Goal: Book appointment/travel/reservation

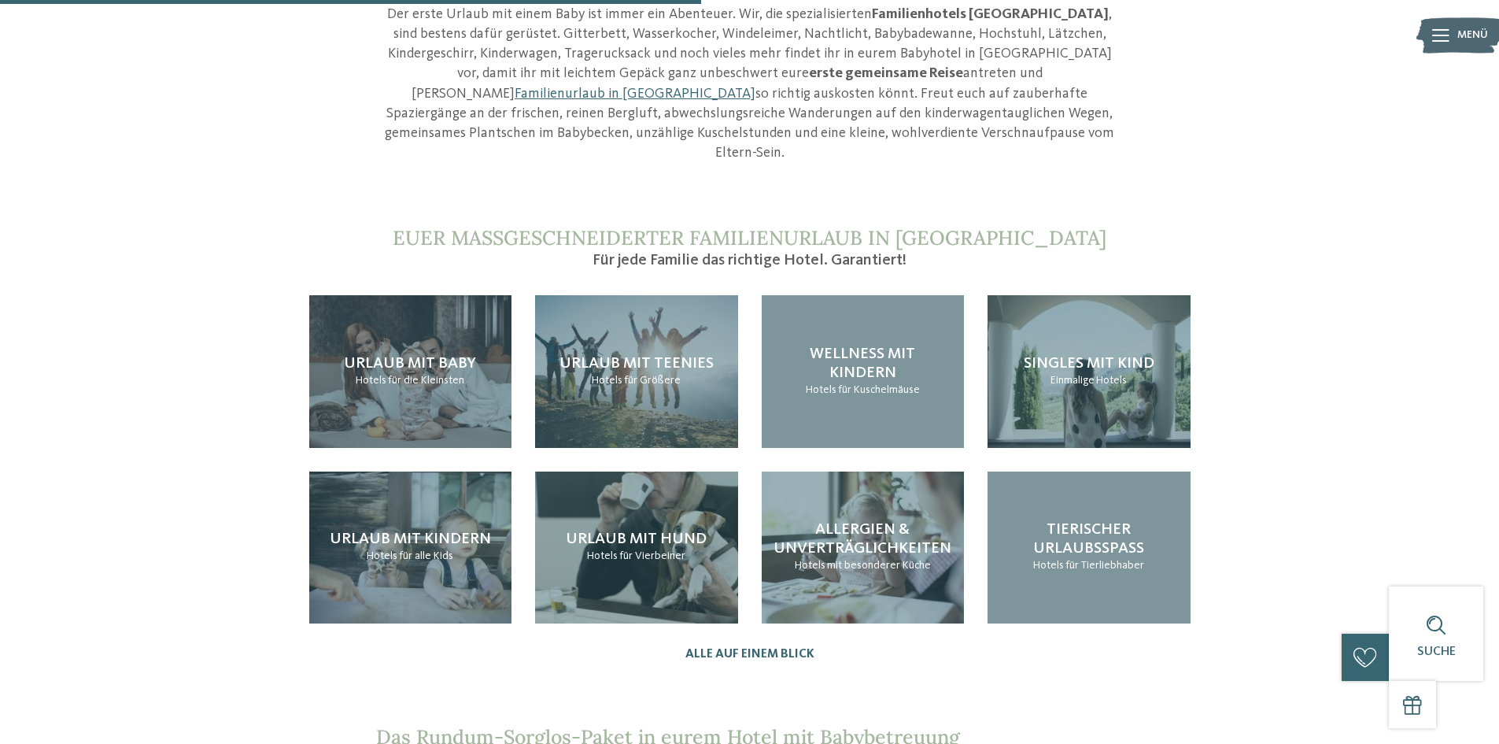
scroll to position [1593, 0]
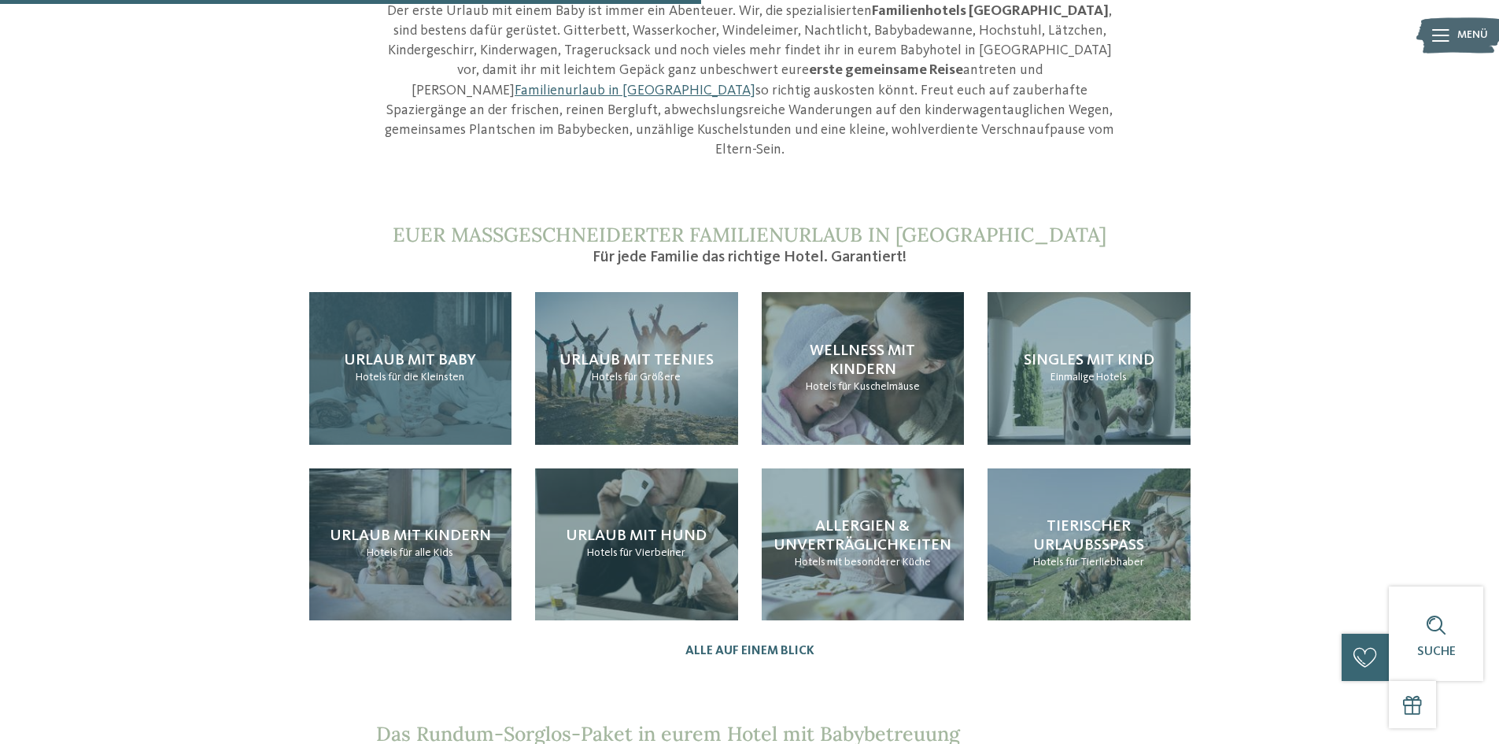
click at [422, 353] on span "Urlaub mit Baby" at bounding box center [410, 361] width 132 height 16
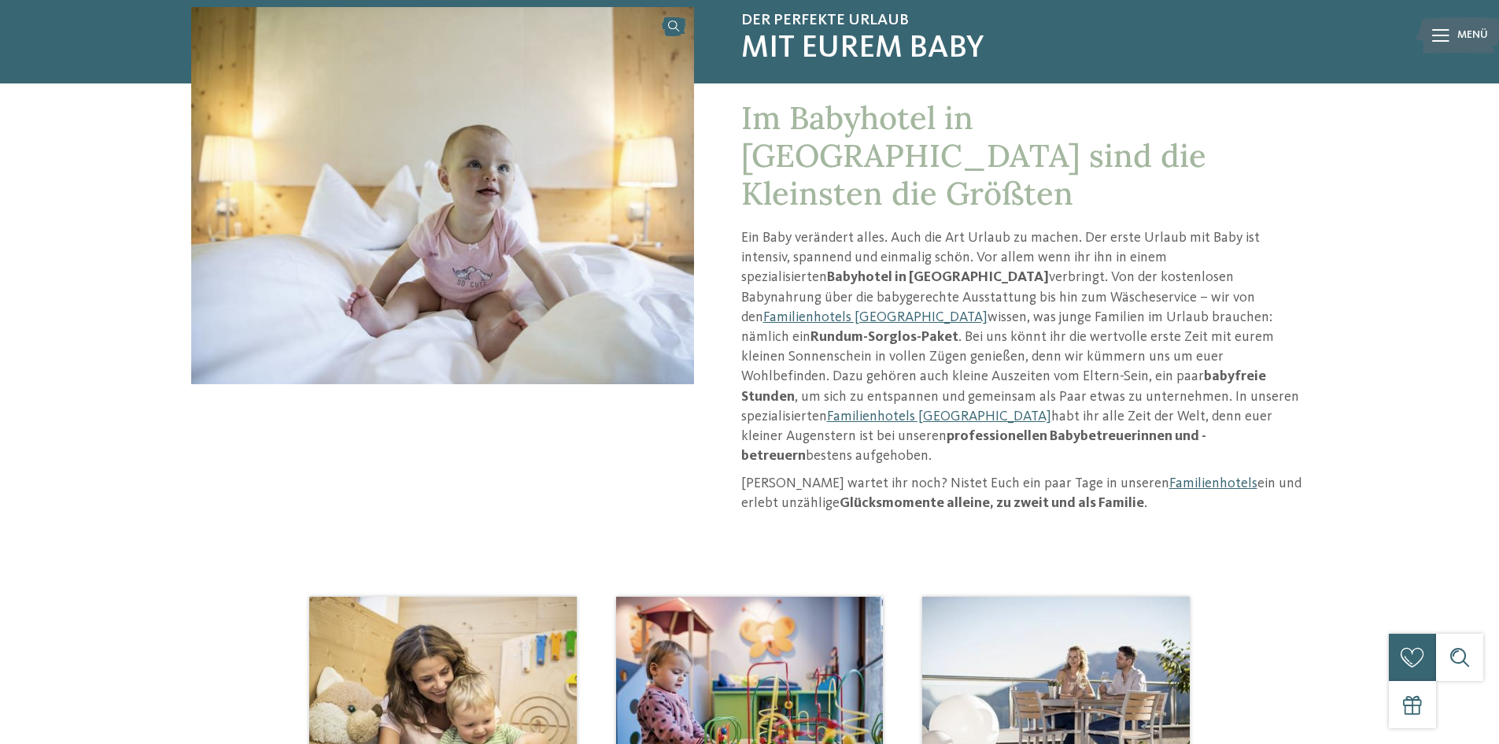
scroll to position [164, 0]
click at [987, 311] on link "Familienhotels [GEOGRAPHIC_DATA]" at bounding box center [875, 318] width 224 height 14
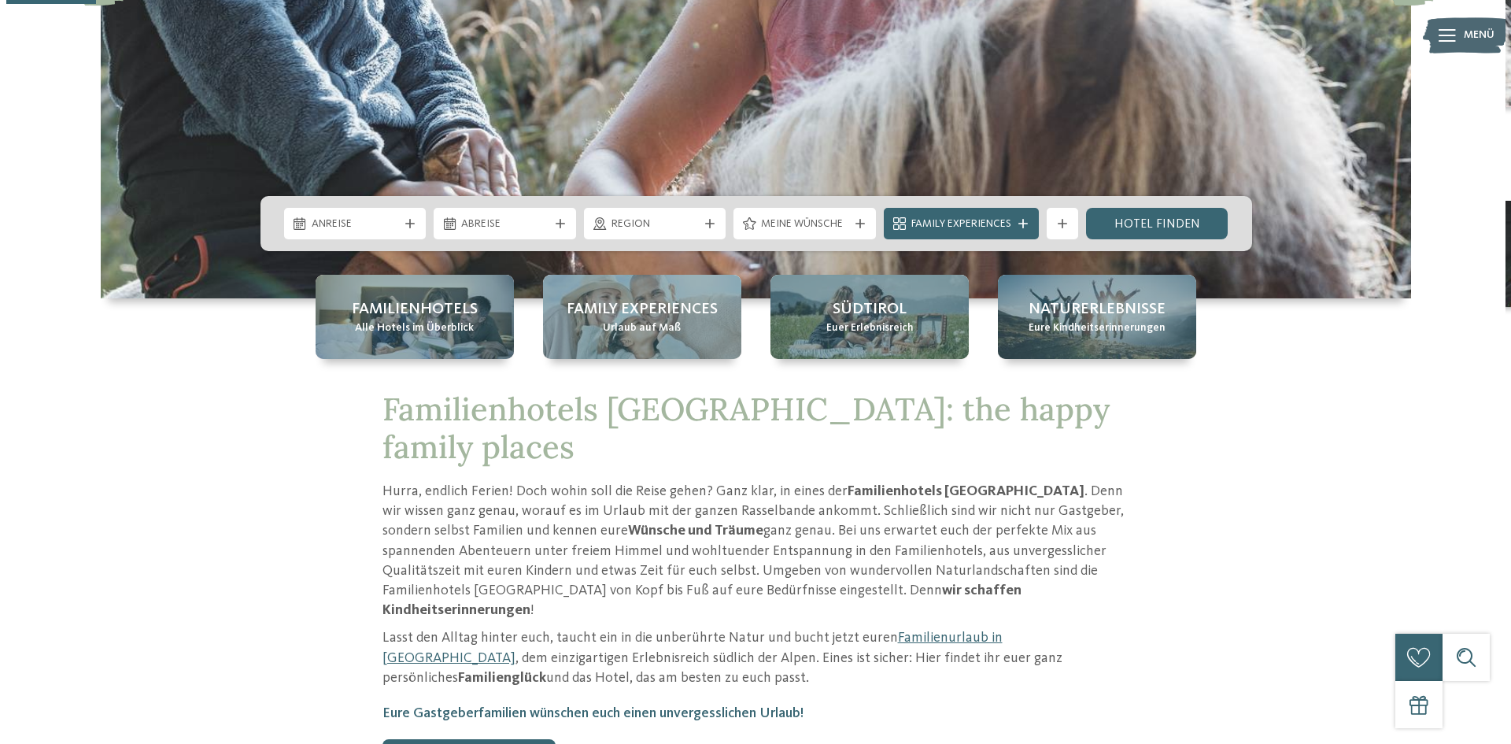
scroll to position [408, 0]
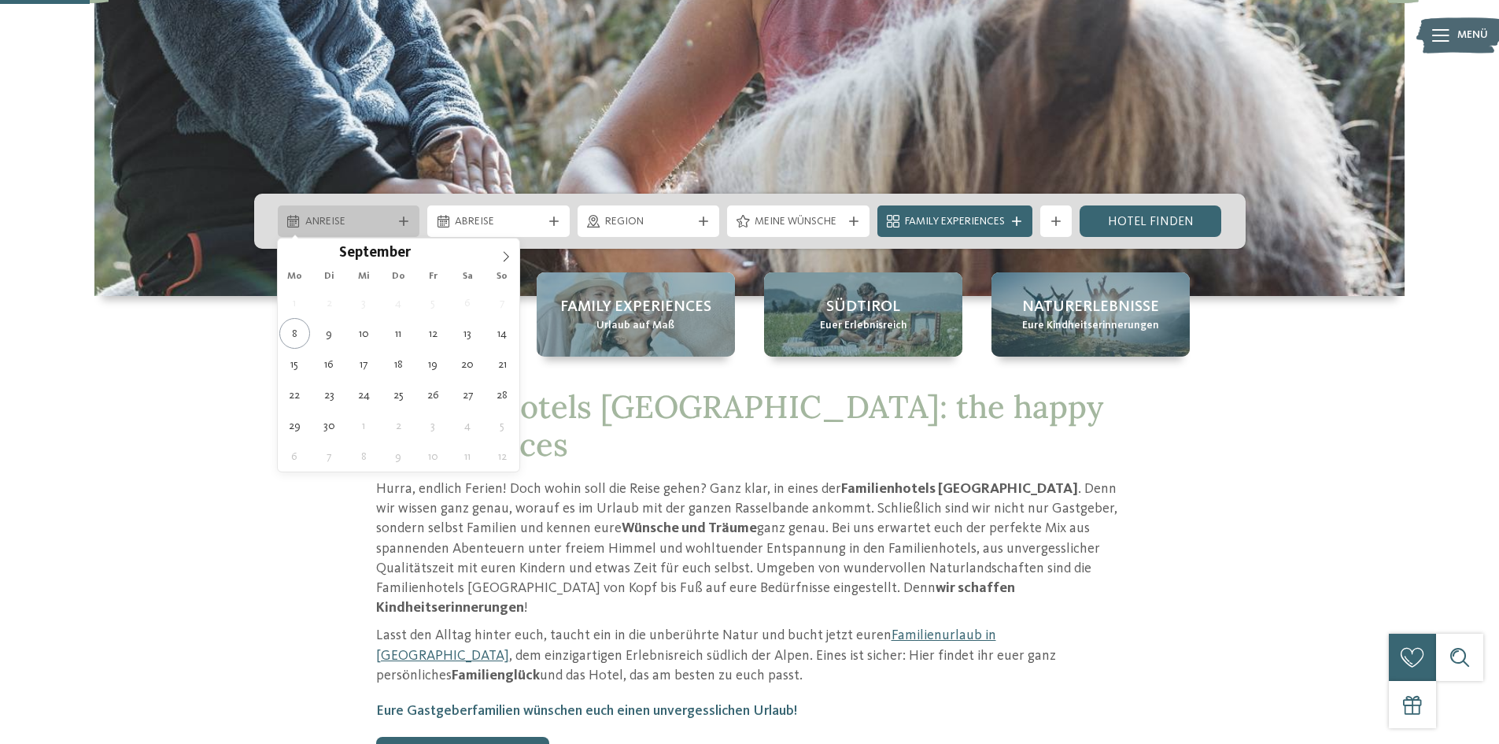
click at [393, 222] on div "Anreise" at bounding box center [348, 220] width 95 height 17
click at [508, 256] on icon at bounding box center [507, 256] width 6 height 10
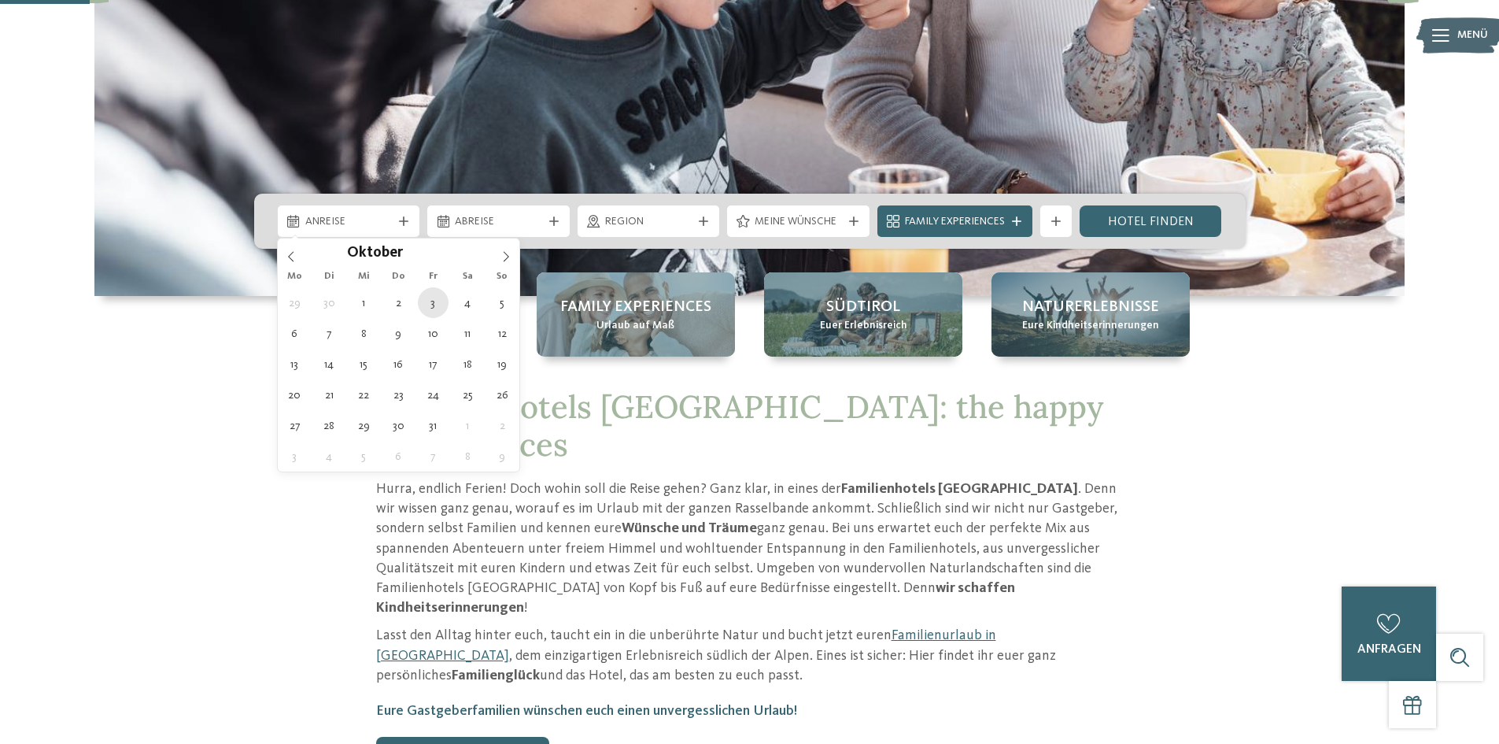
type div "03.10.2025"
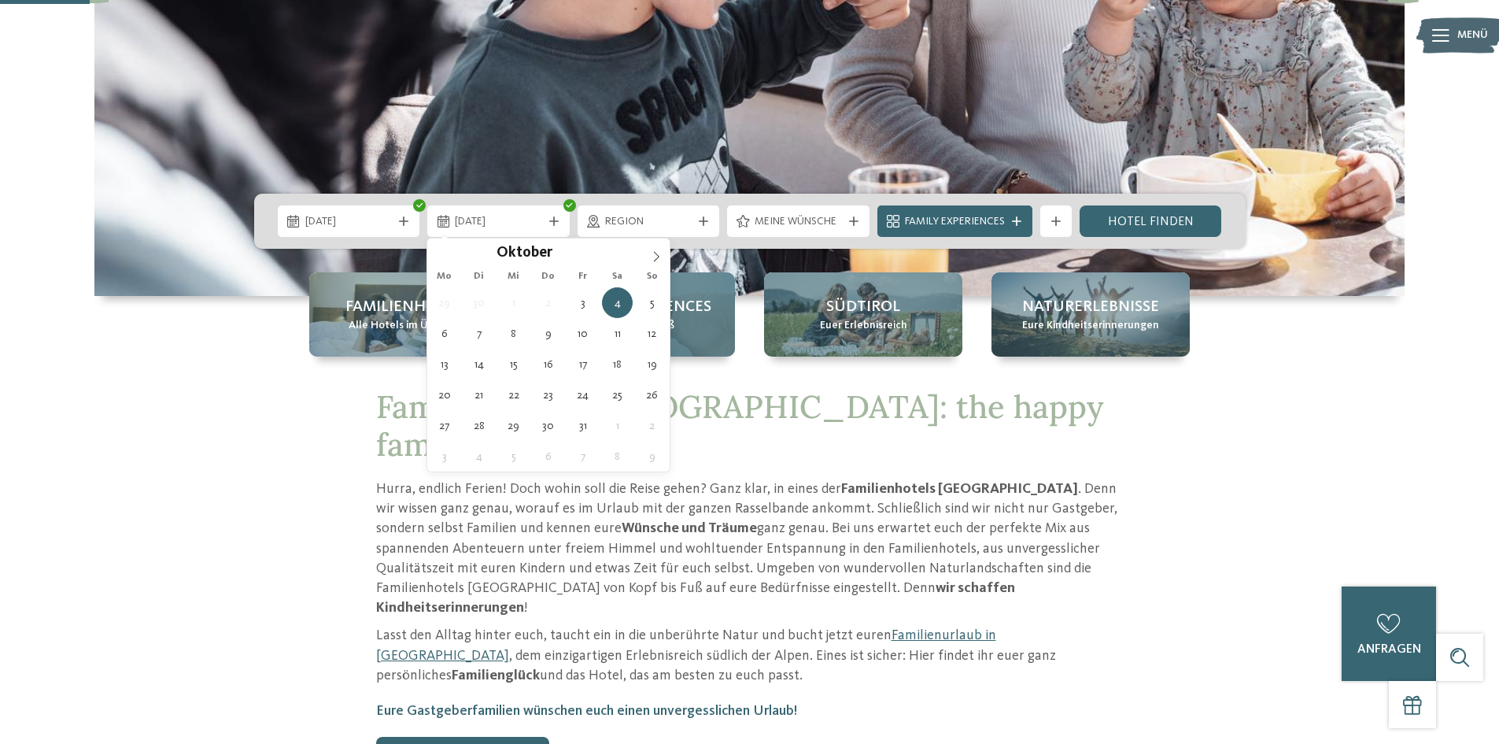
type div "09.10.2025"
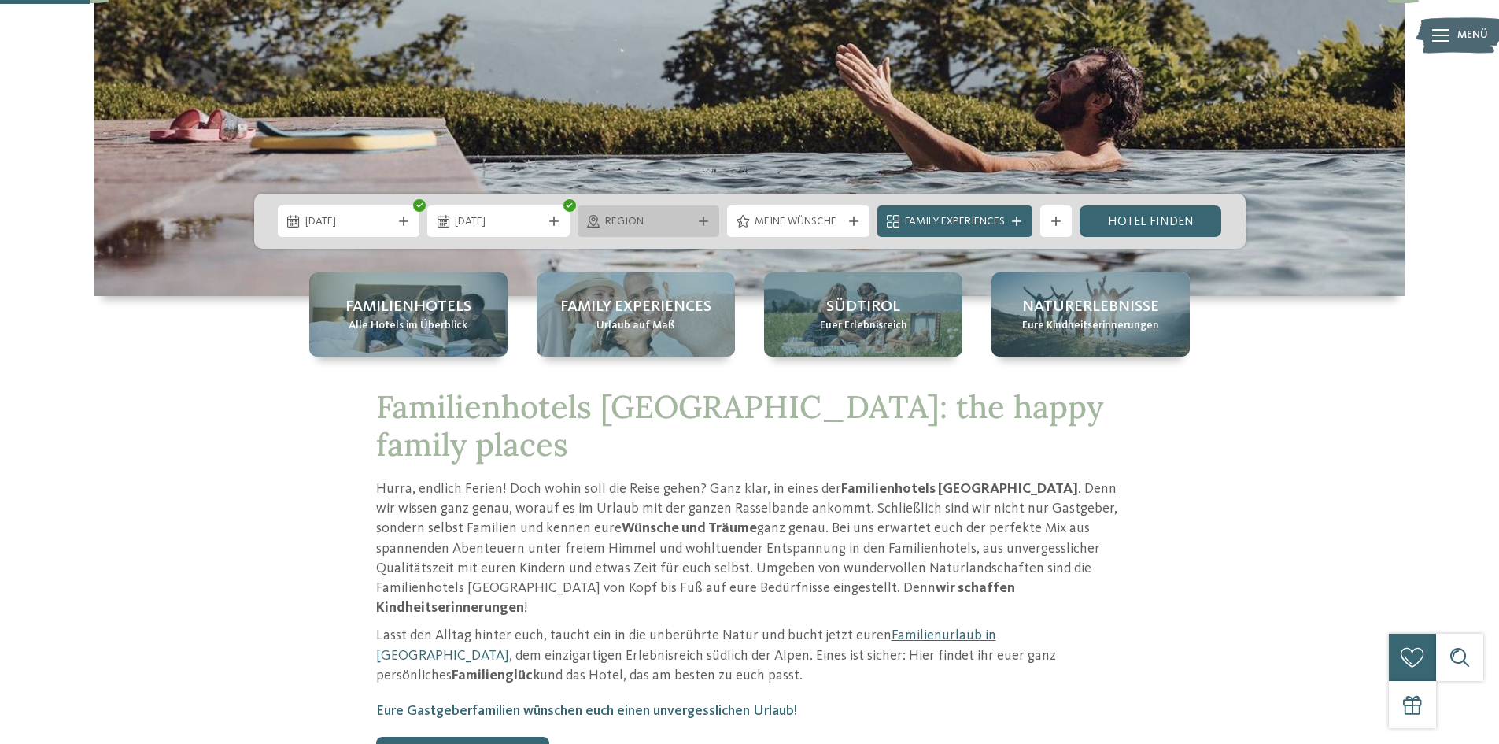
click at [643, 221] on span "Region" at bounding box center [648, 222] width 87 height 16
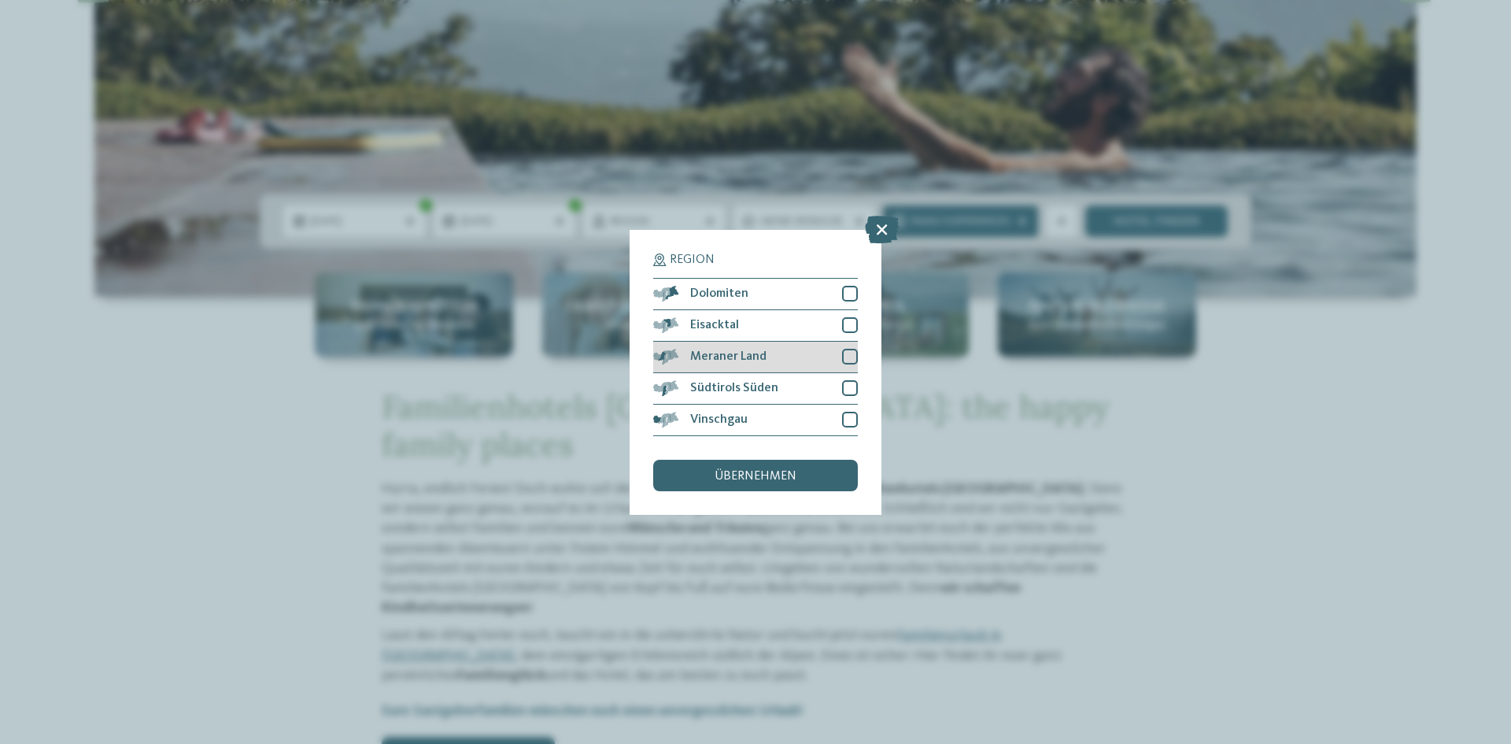
click at [836, 359] on div "Meraner Land" at bounding box center [755, 356] width 205 height 31
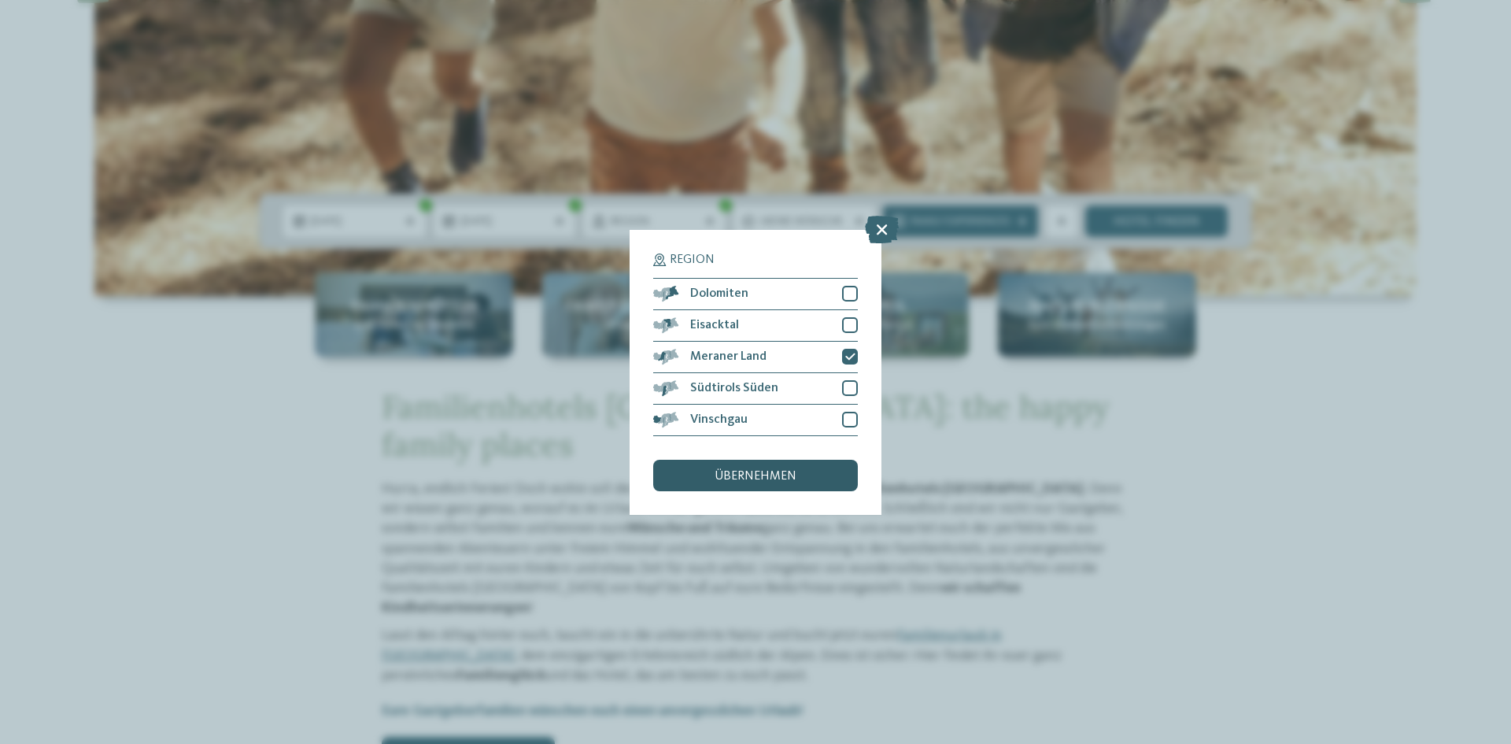
click at [777, 478] on span "übernehmen" at bounding box center [755, 476] width 82 height 13
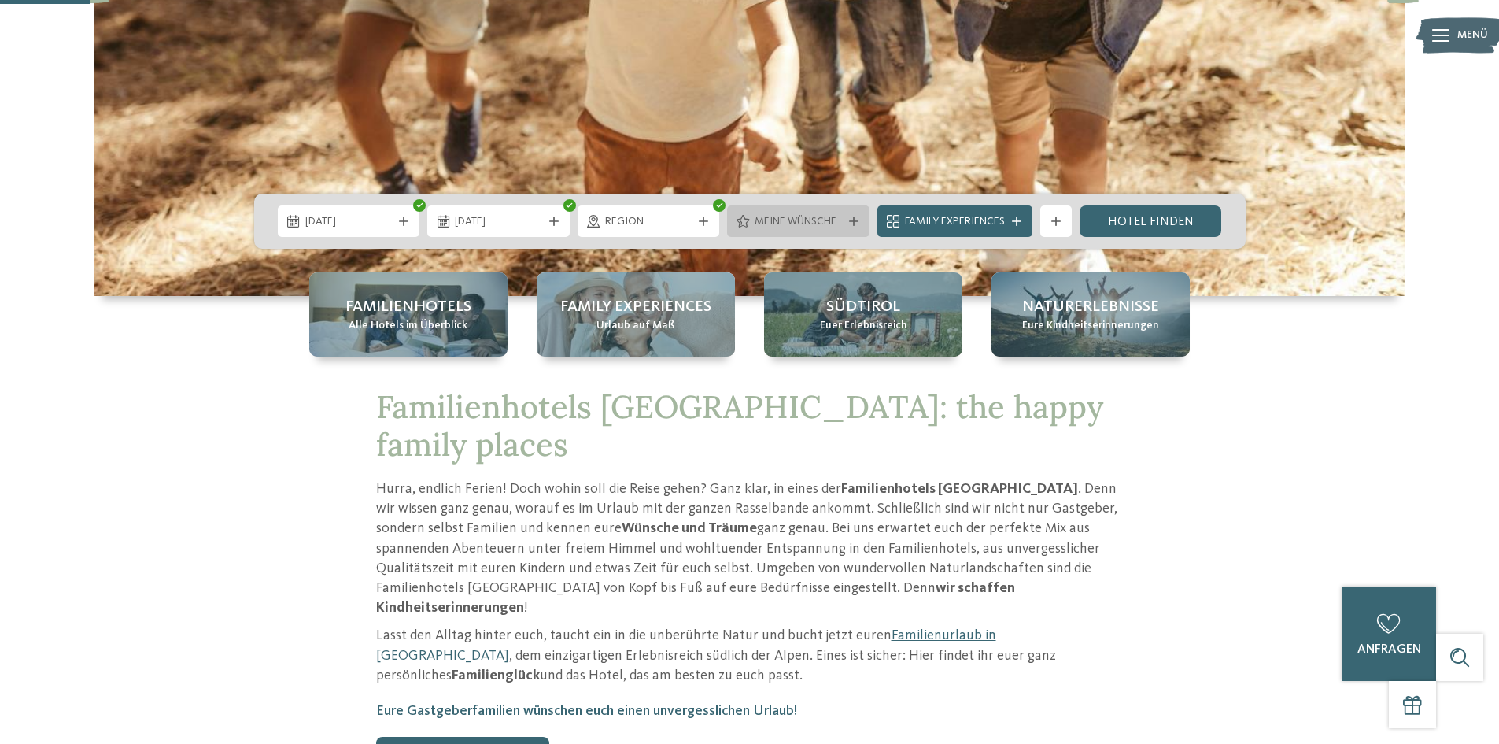
click at [849, 220] on icon at bounding box center [853, 220] width 9 height 9
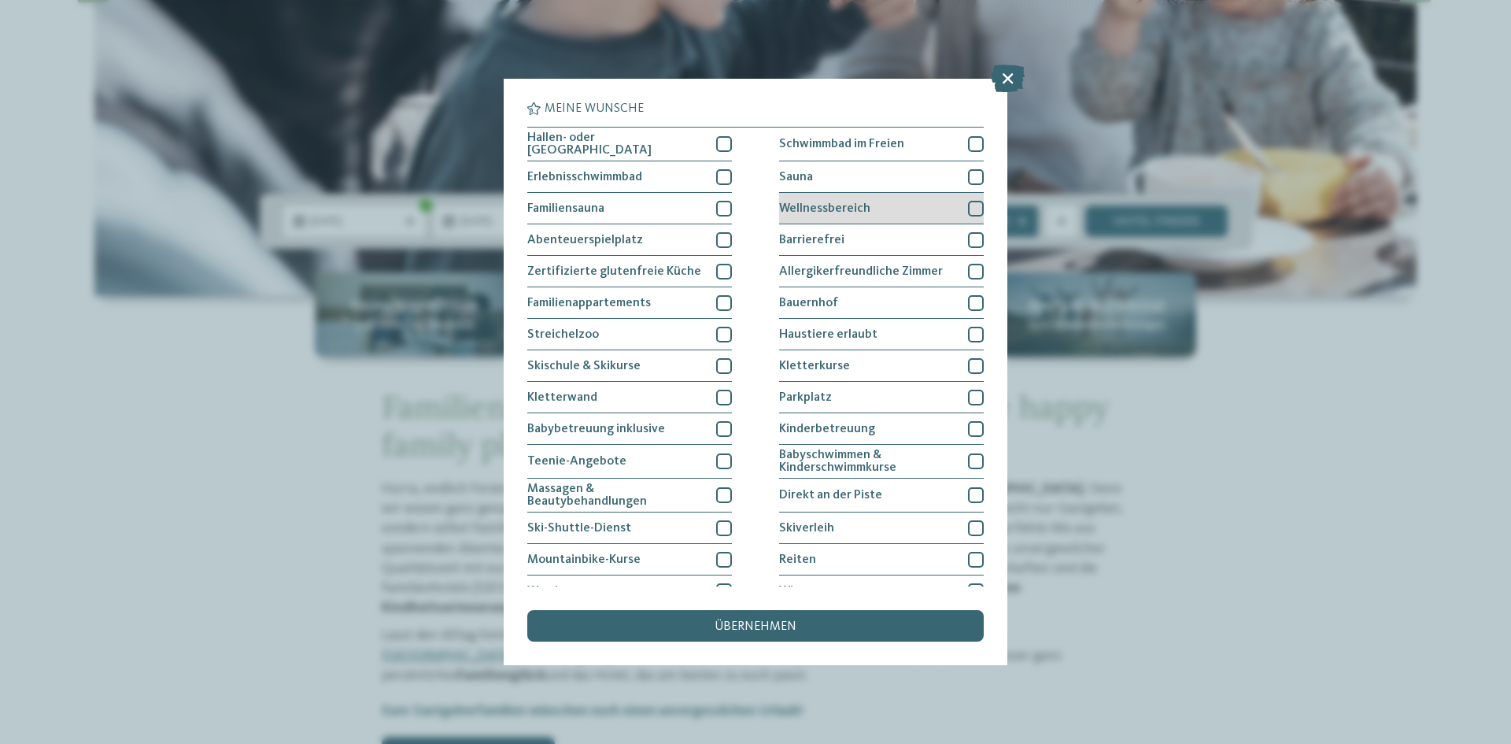
click at [968, 211] on div at bounding box center [976, 209] width 16 height 16
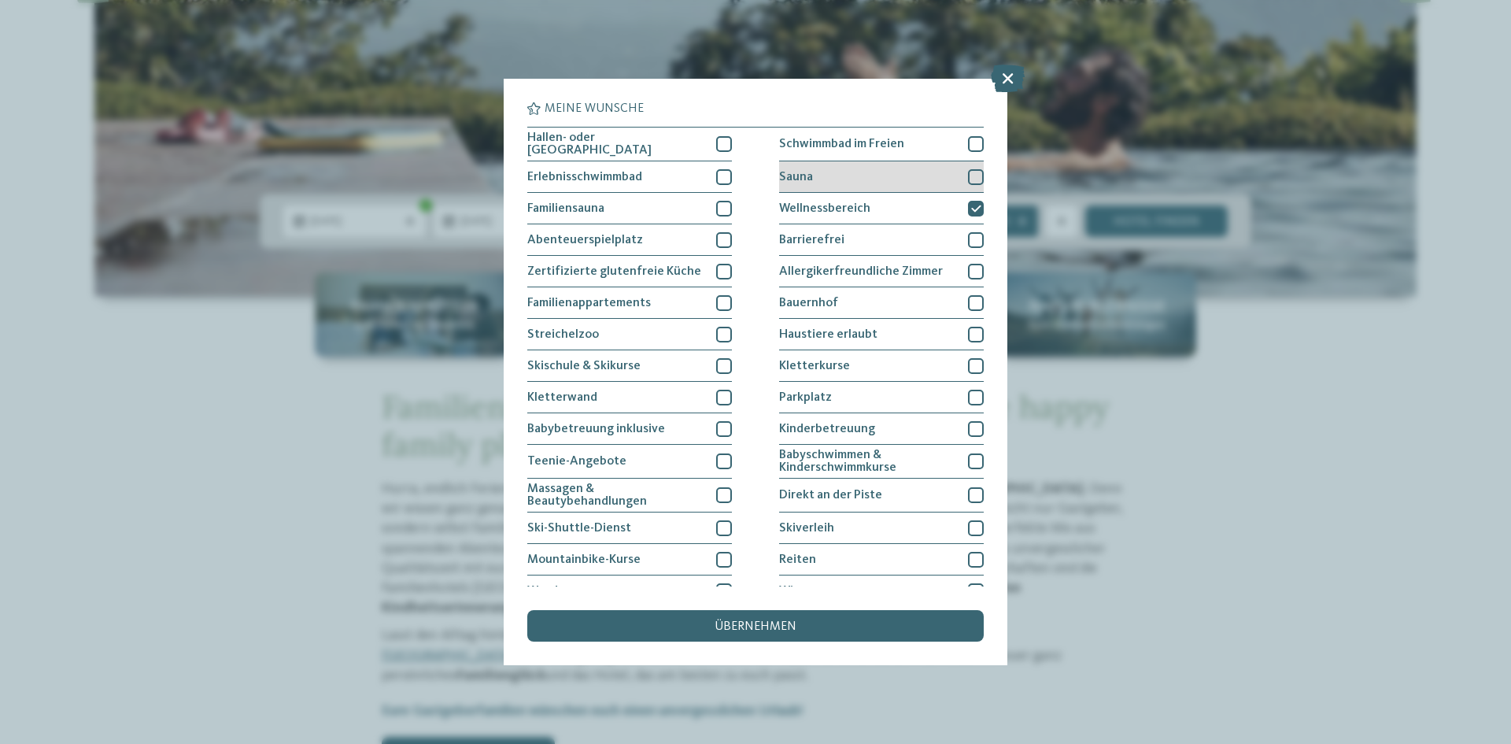
click at [968, 181] on div at bounding box center [976, 177] width 16 height 16
click at [721, 146] on div at bounding box center [724, 144] width 16 height 16
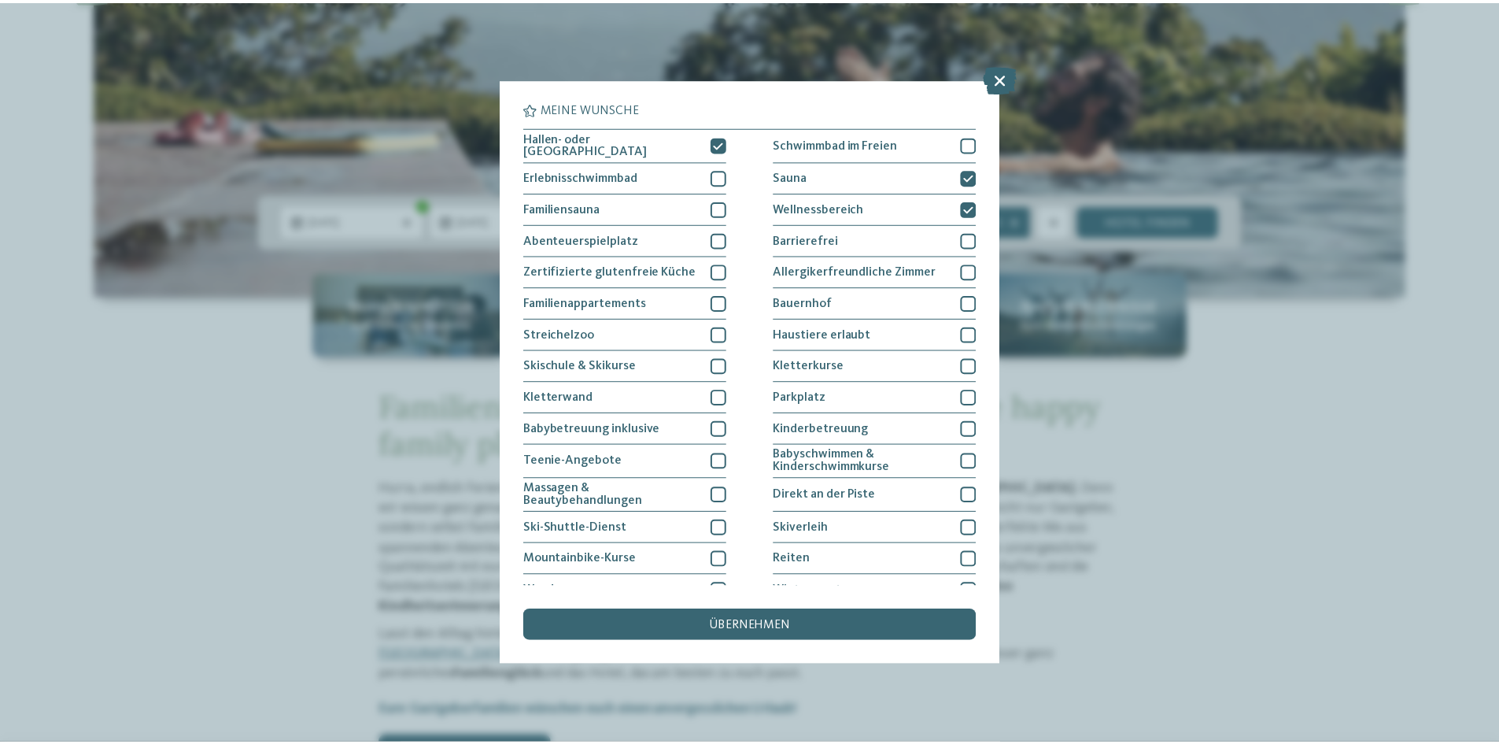
scroll to position [81, 0]
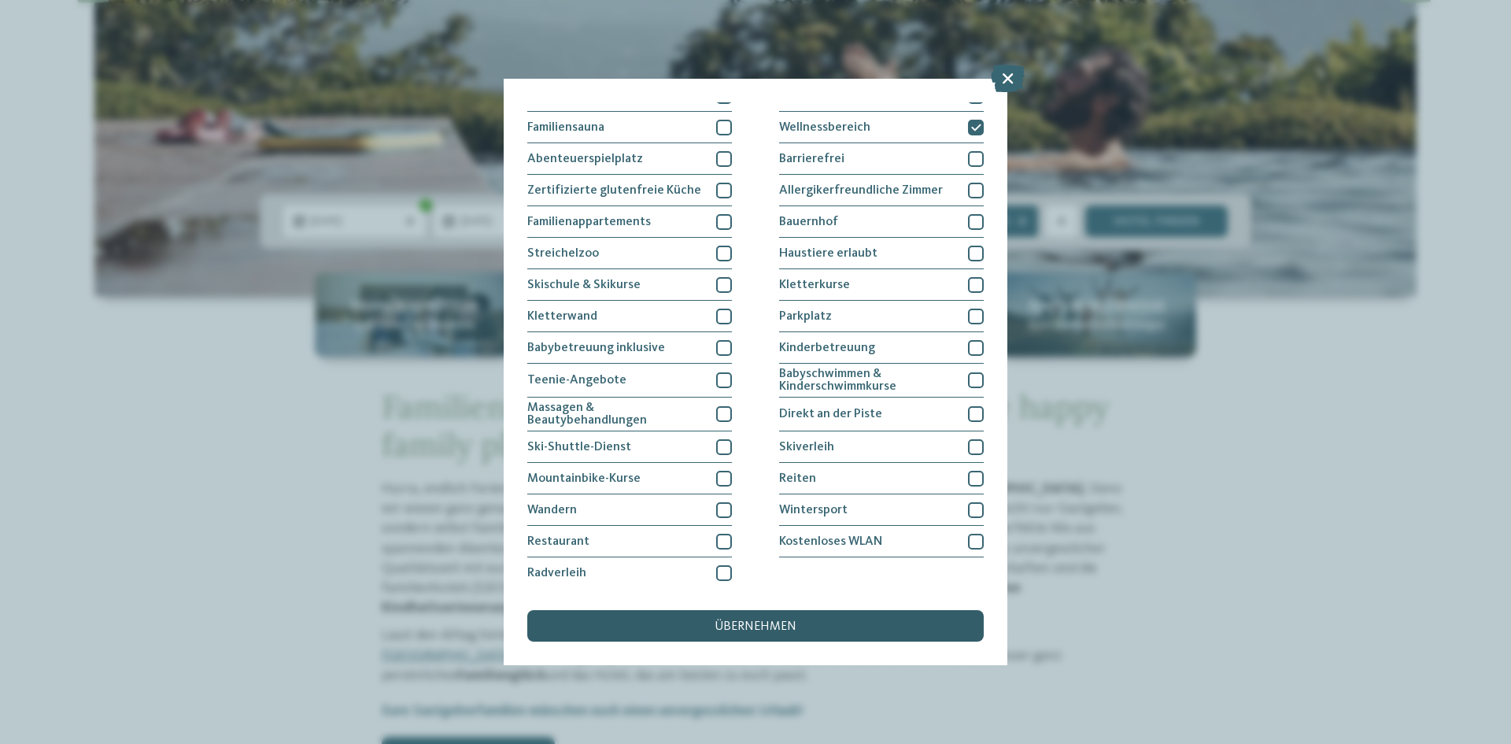
click at [722, 620] on span "übernehmen" at bounding box center [755, 626] width 82 height 13
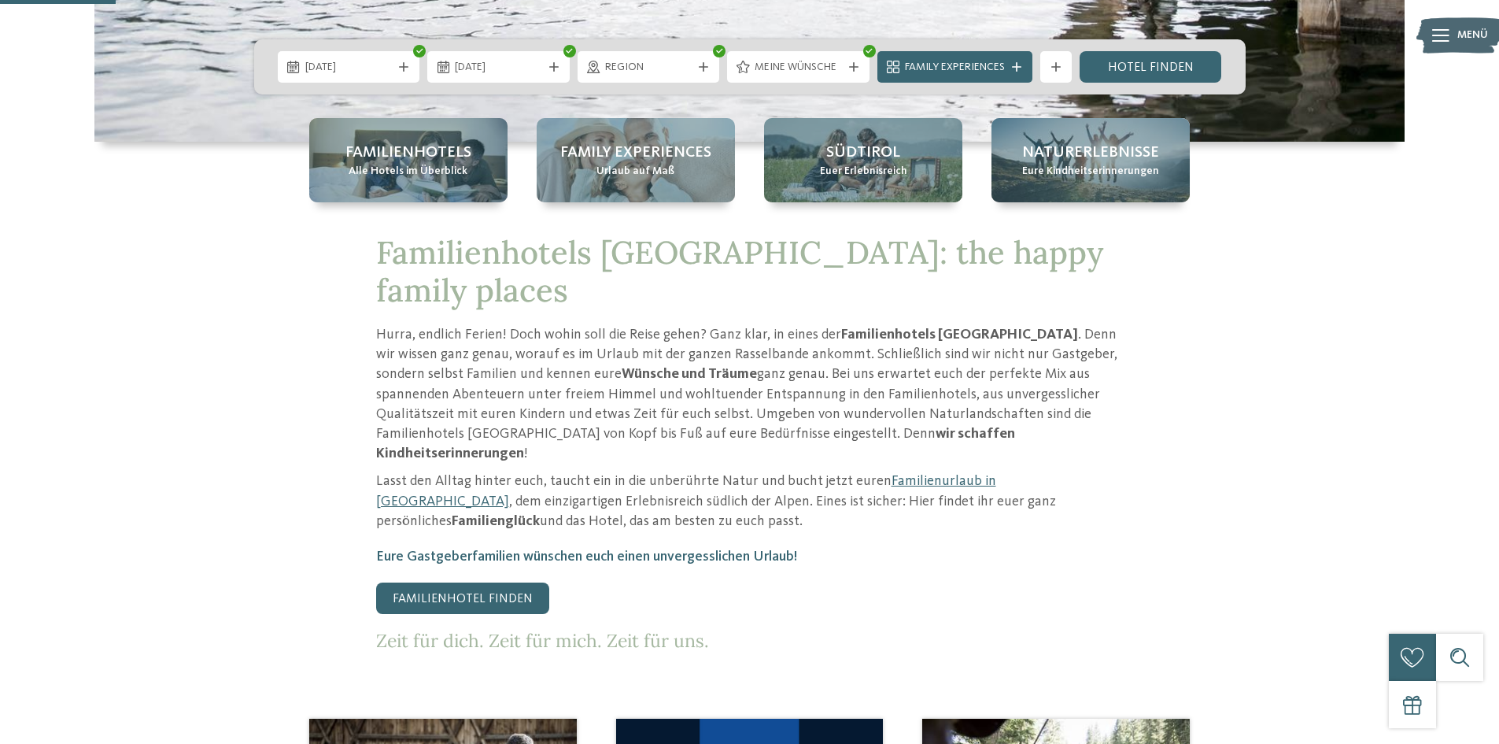
scroll to position [563, 0]
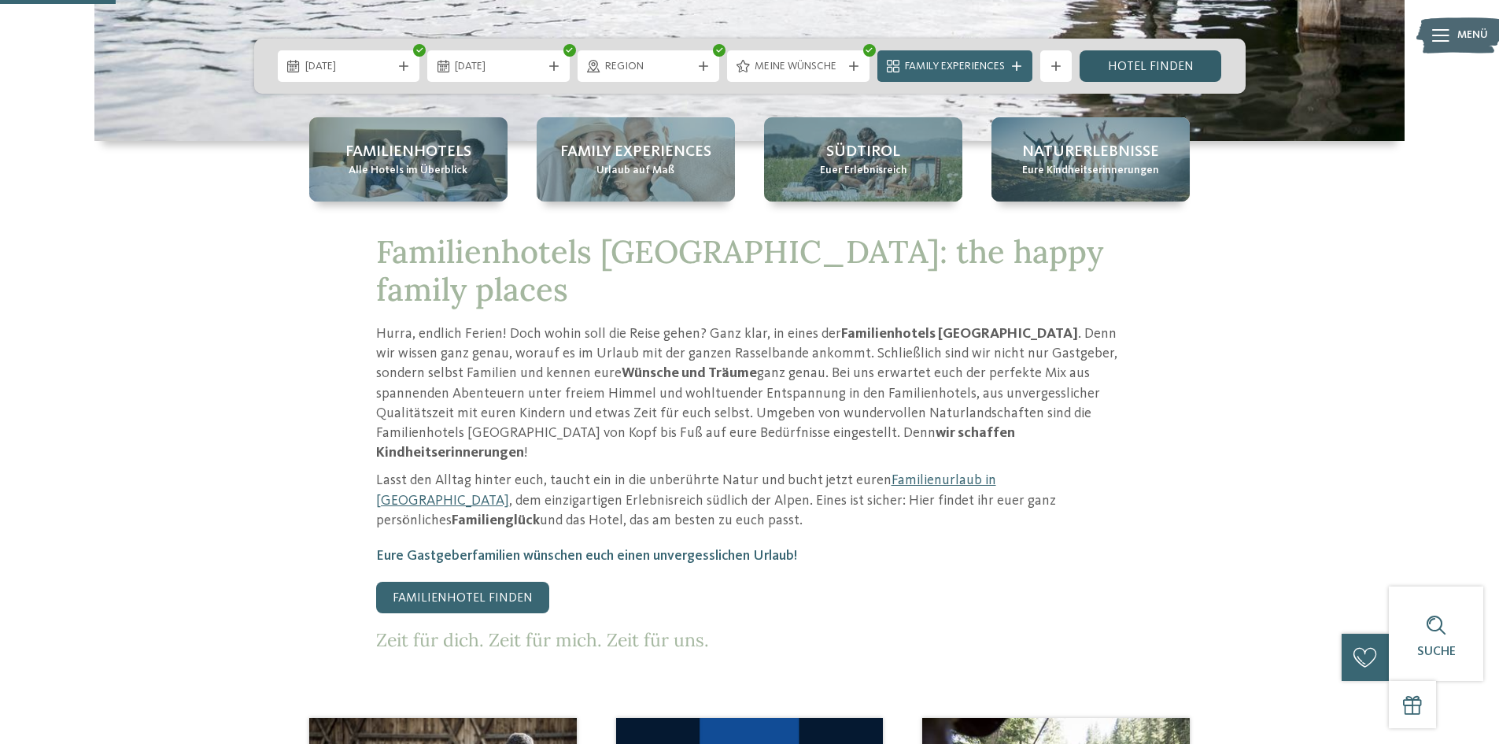
click at [1128, 69] on link "Hotel finden" at bounding box center [1151, 65] width 142 height 31
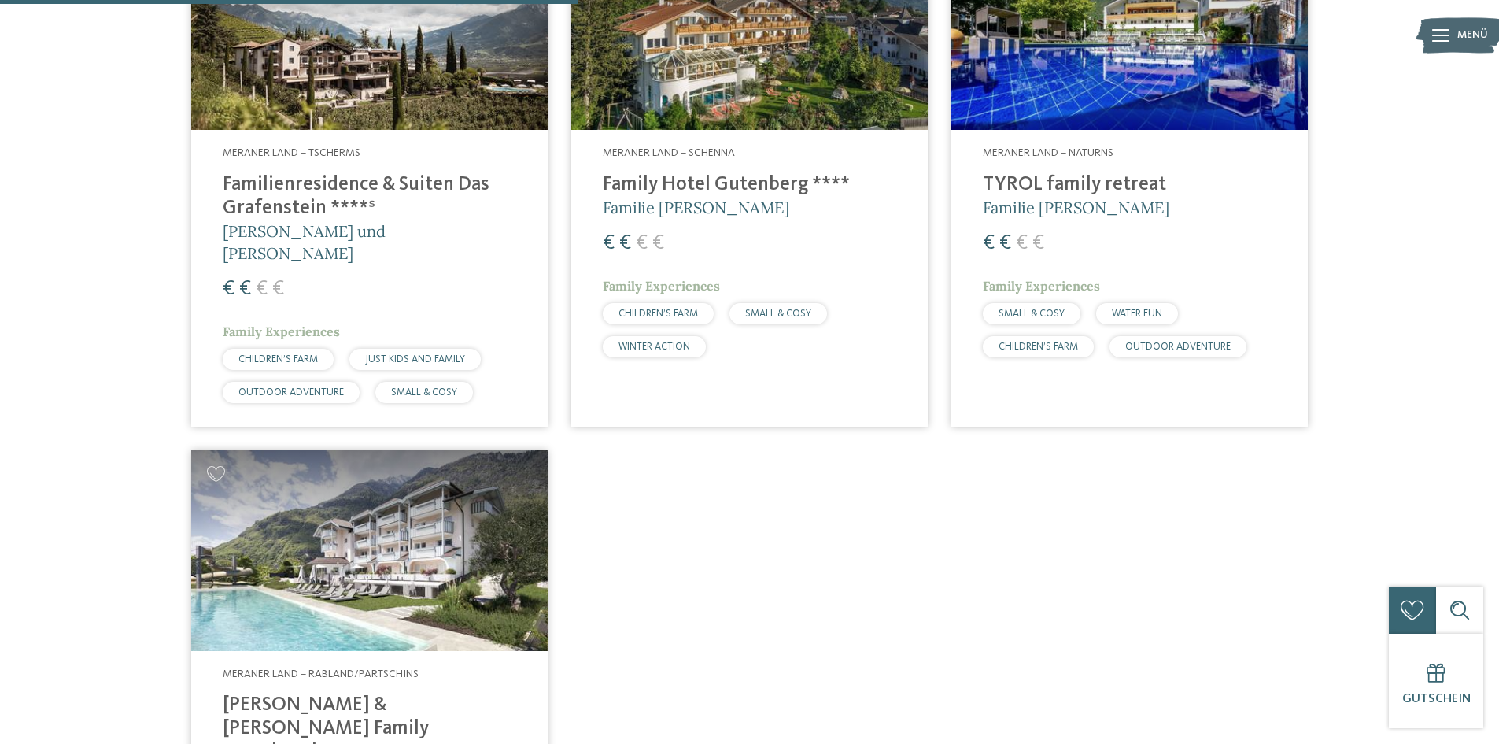
scroll to position [686, 0]
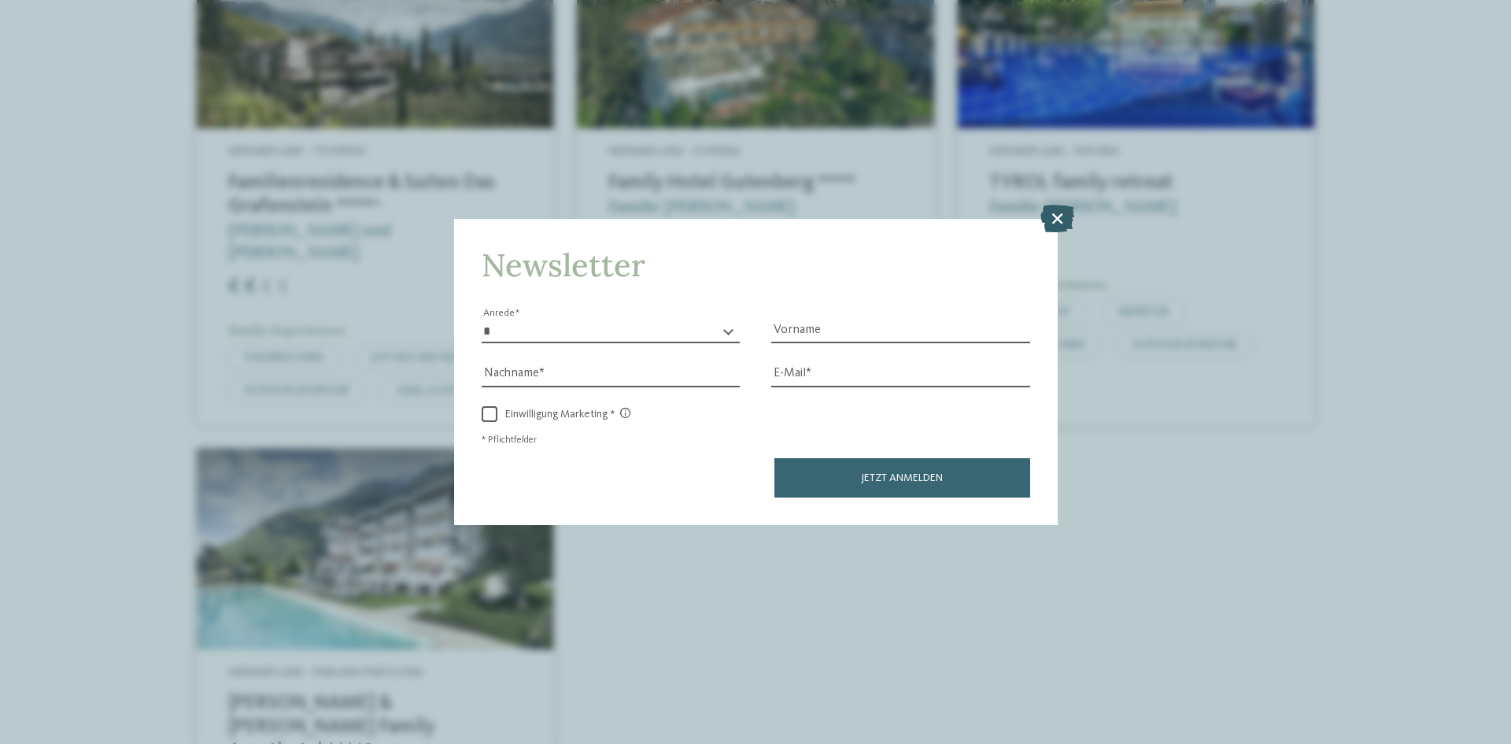
click at [1059, 213] on icon at bounding box center [1057, 219] width 34 height 28
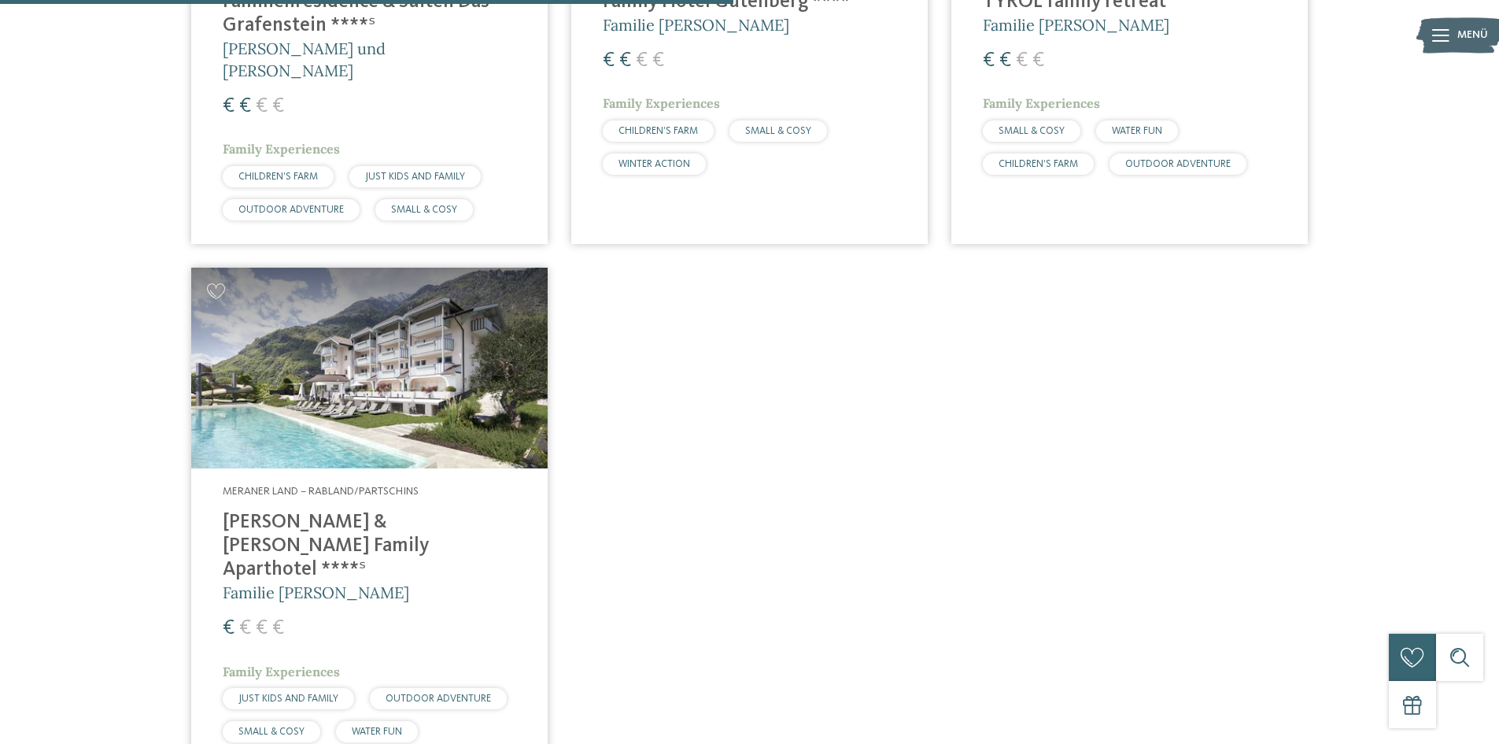
scroll to position [868, 0]
click at [425, 330] on img at bounding box center [369, 367] width 356 height 201
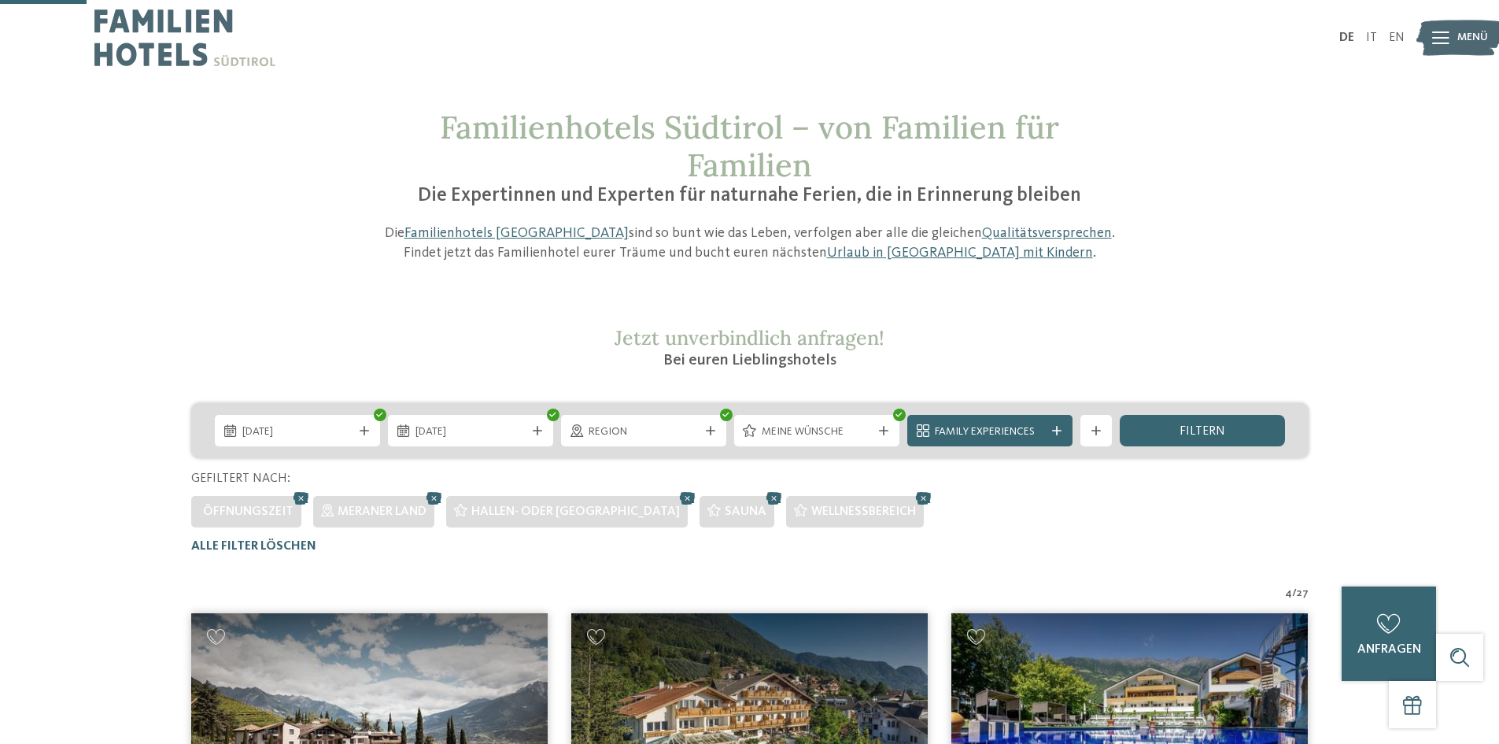
scroll to position [0, 0]
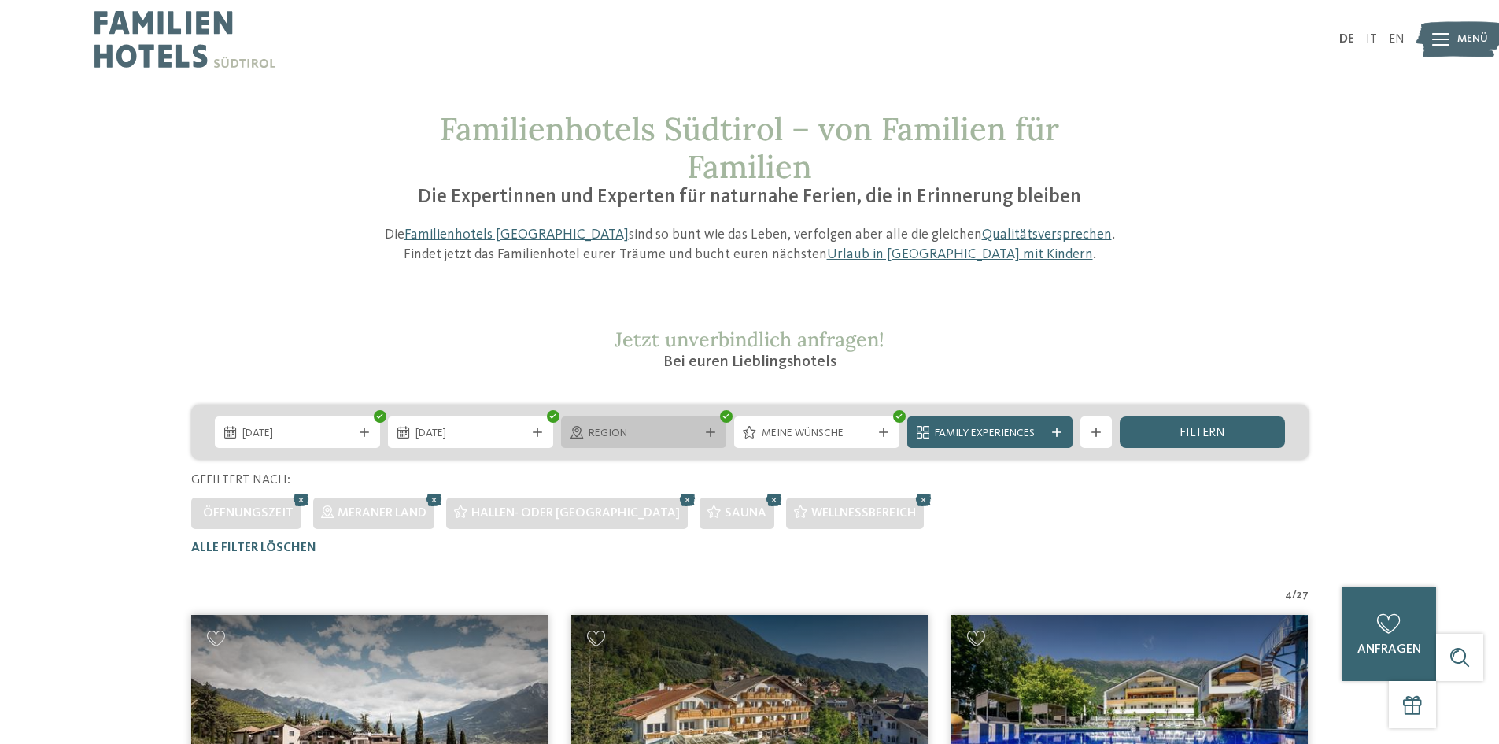
click at [694, 435] on span "Region" at bounding box center [644, 434] width 110 height 16
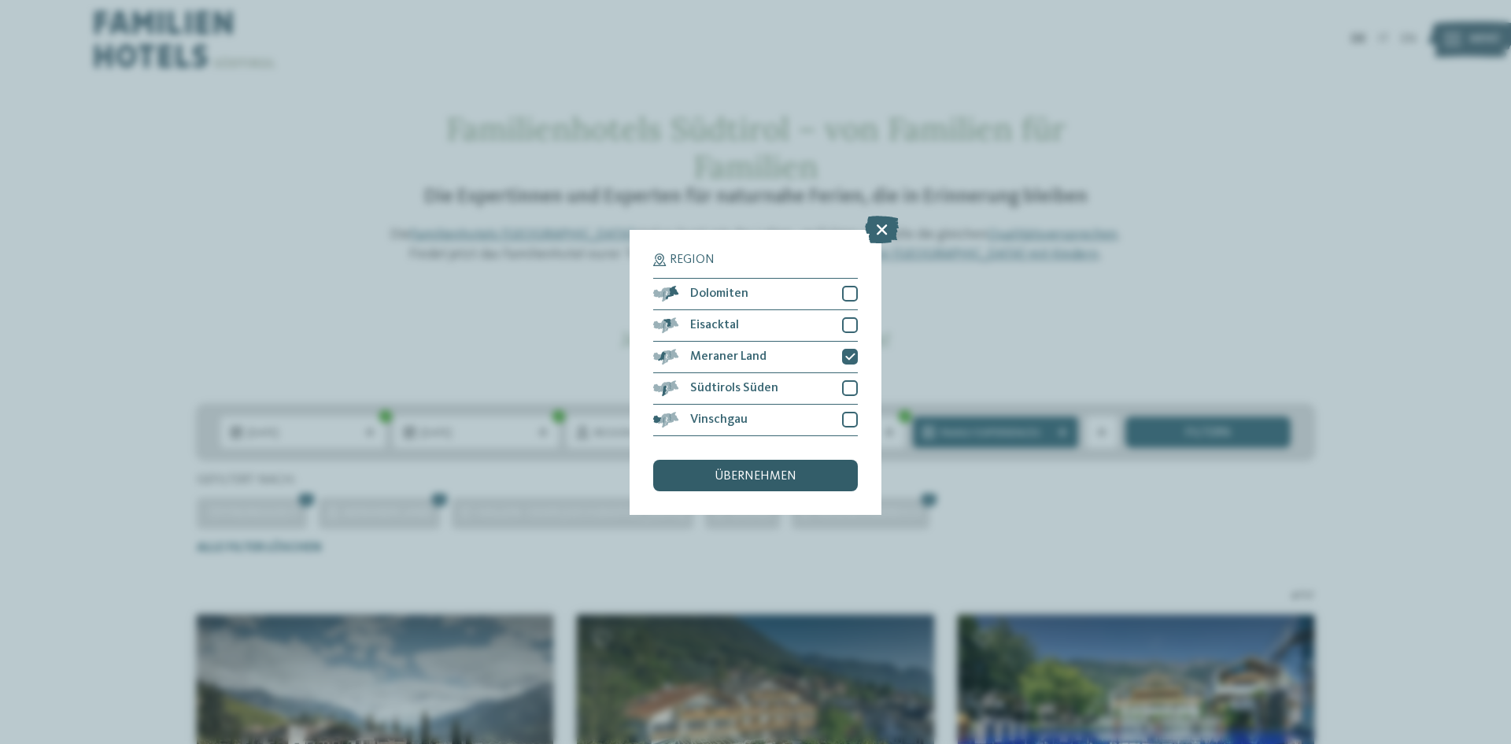
click at [770, 470] on span "übernehmen" at bounding box center [755, 476] width 82 height 13
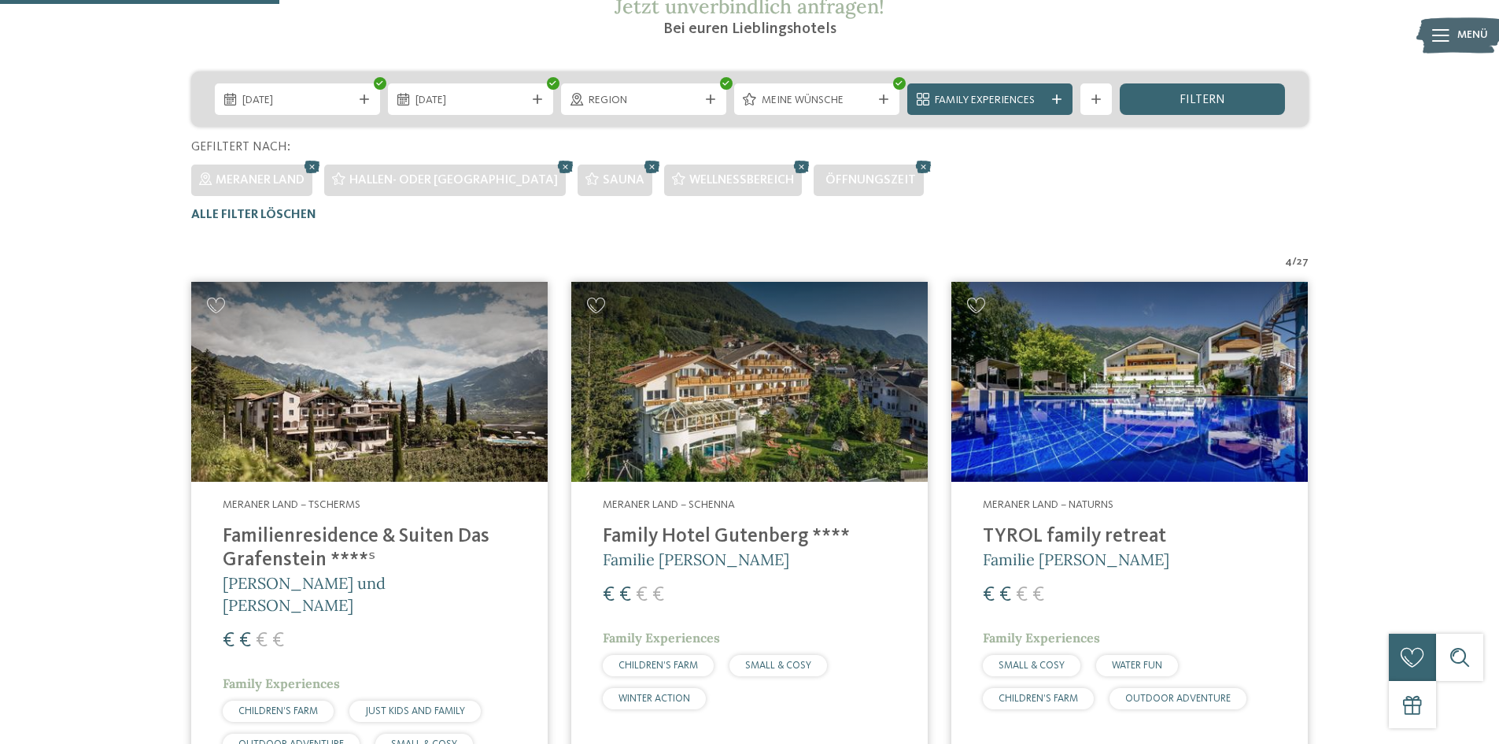
scroll to position [330, 0]
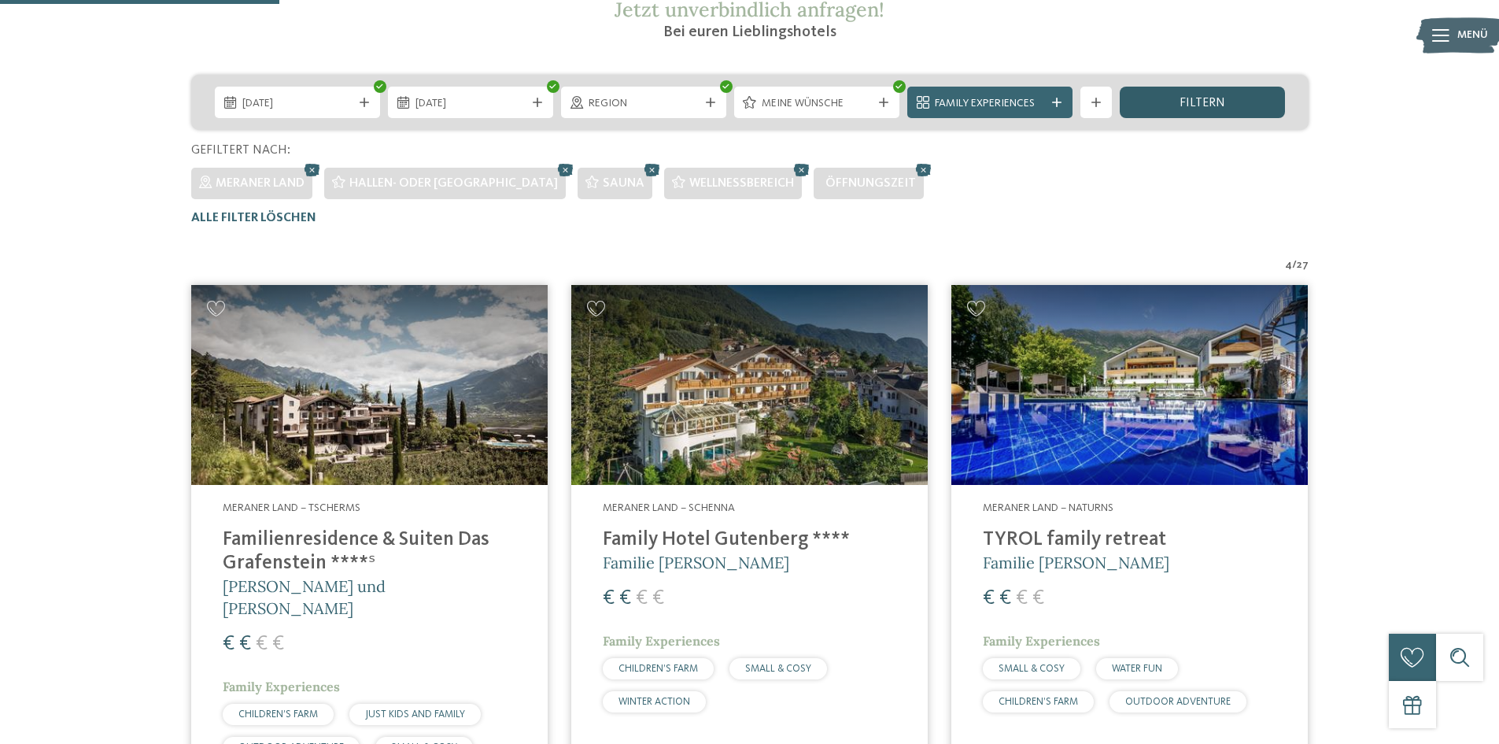
click at [1176, 98] on div "filtern" at bounding box center [1202, 102] width 165 height 31
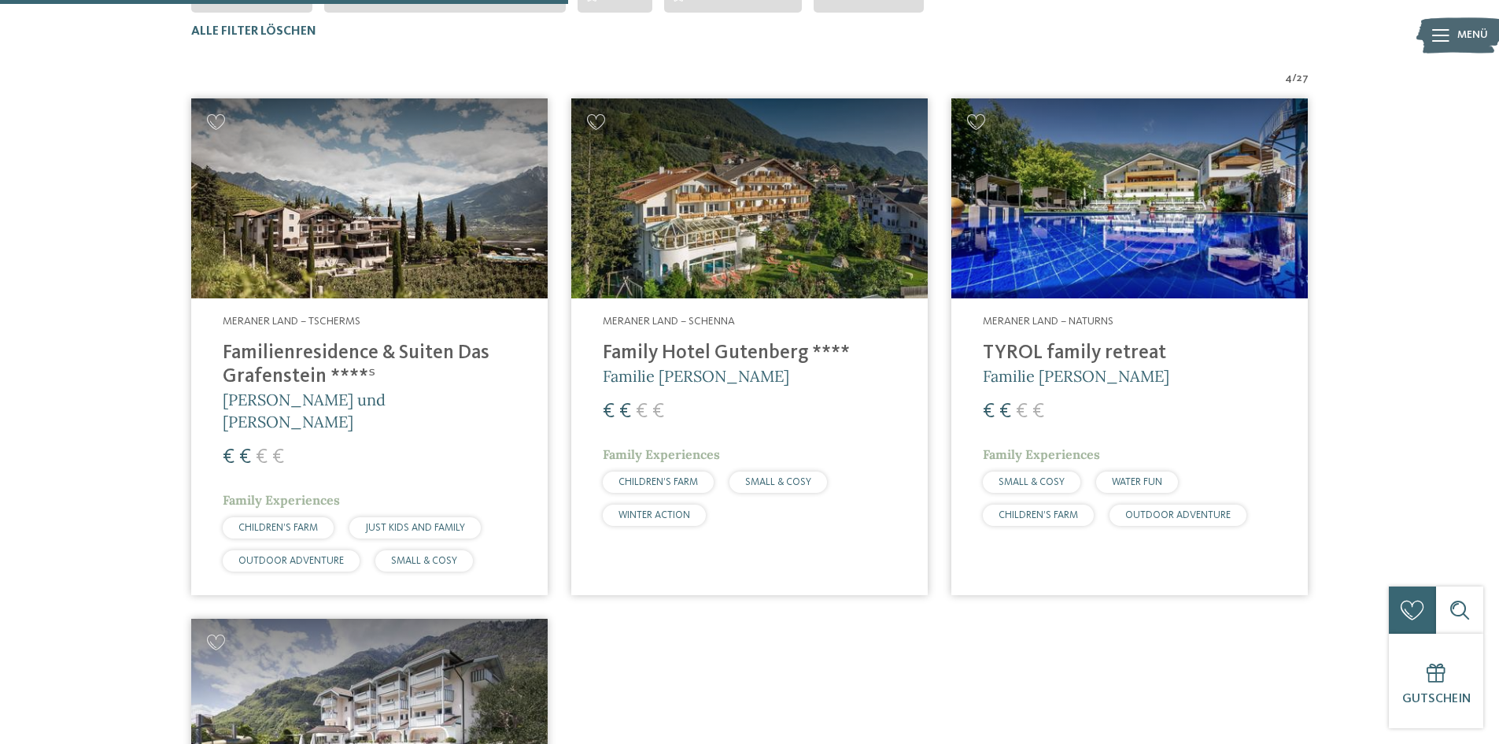
scroll to position [706, 0]
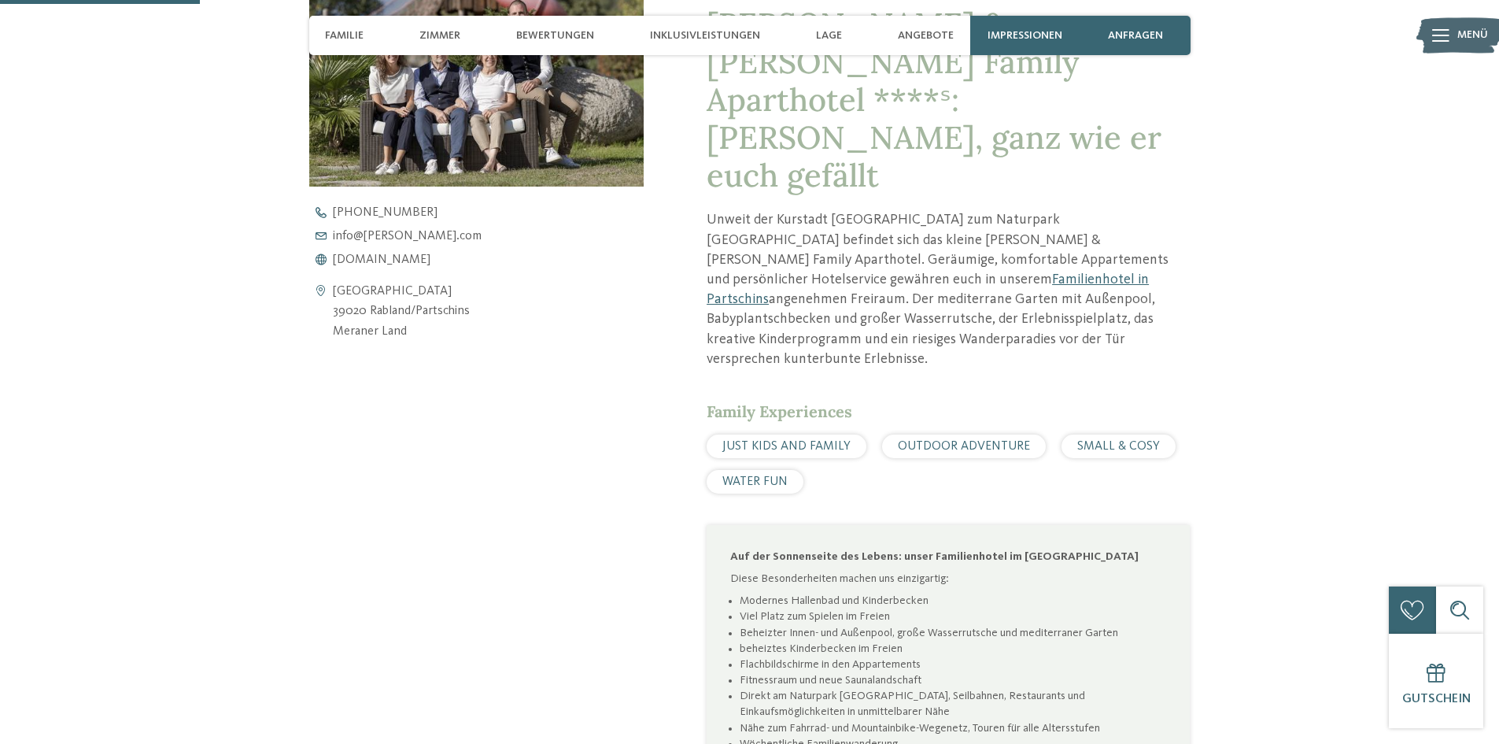
scroll to position [714, 0]
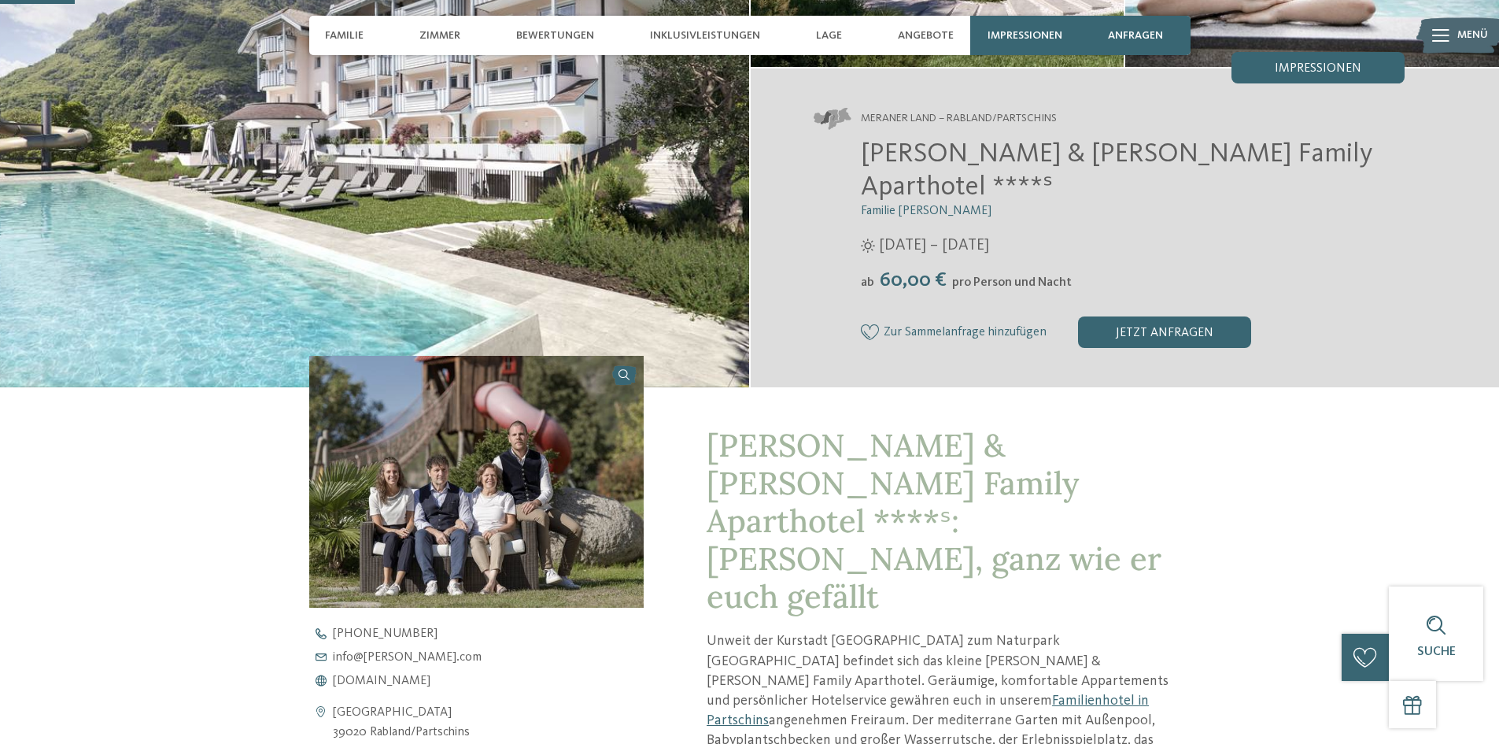
scroll to position [242, 0]
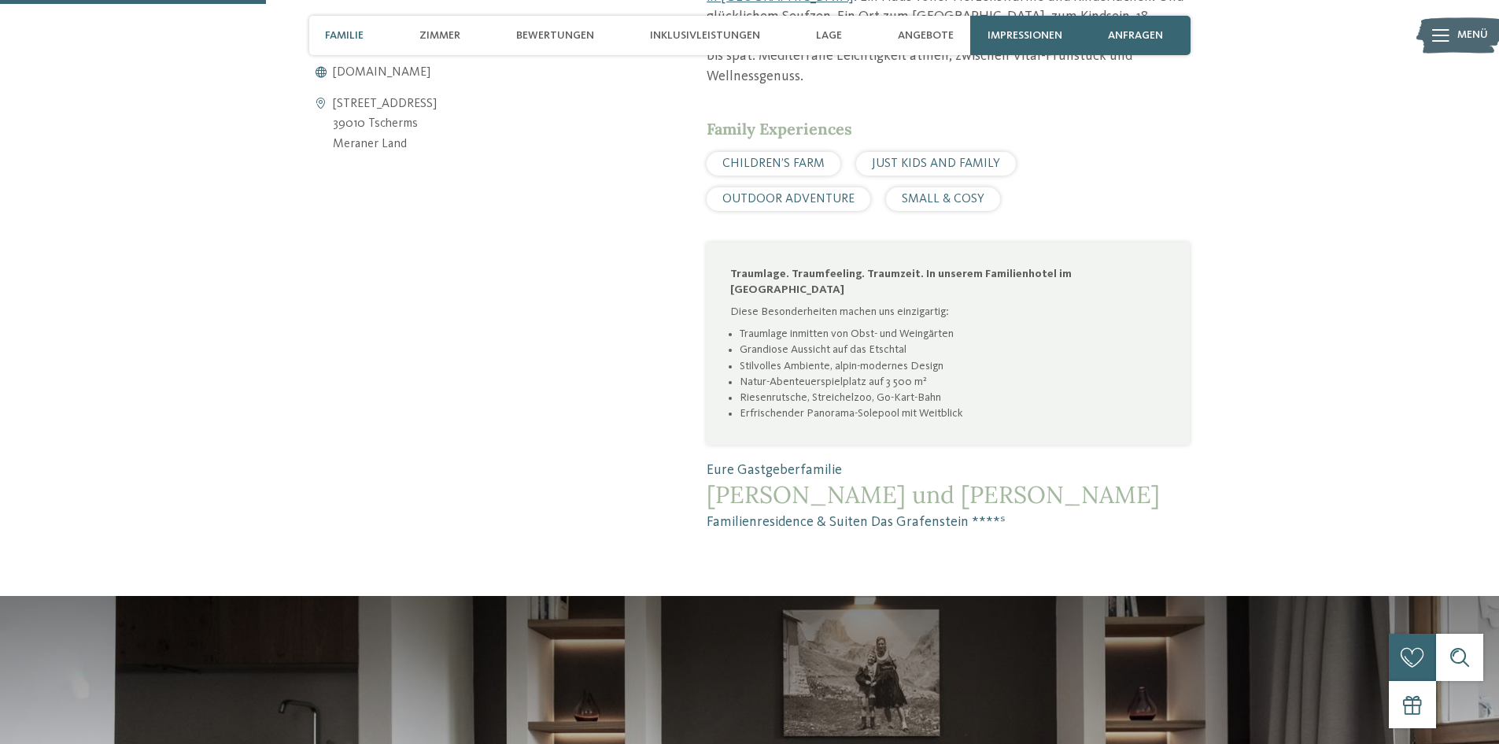
scroll to position [904, 0]
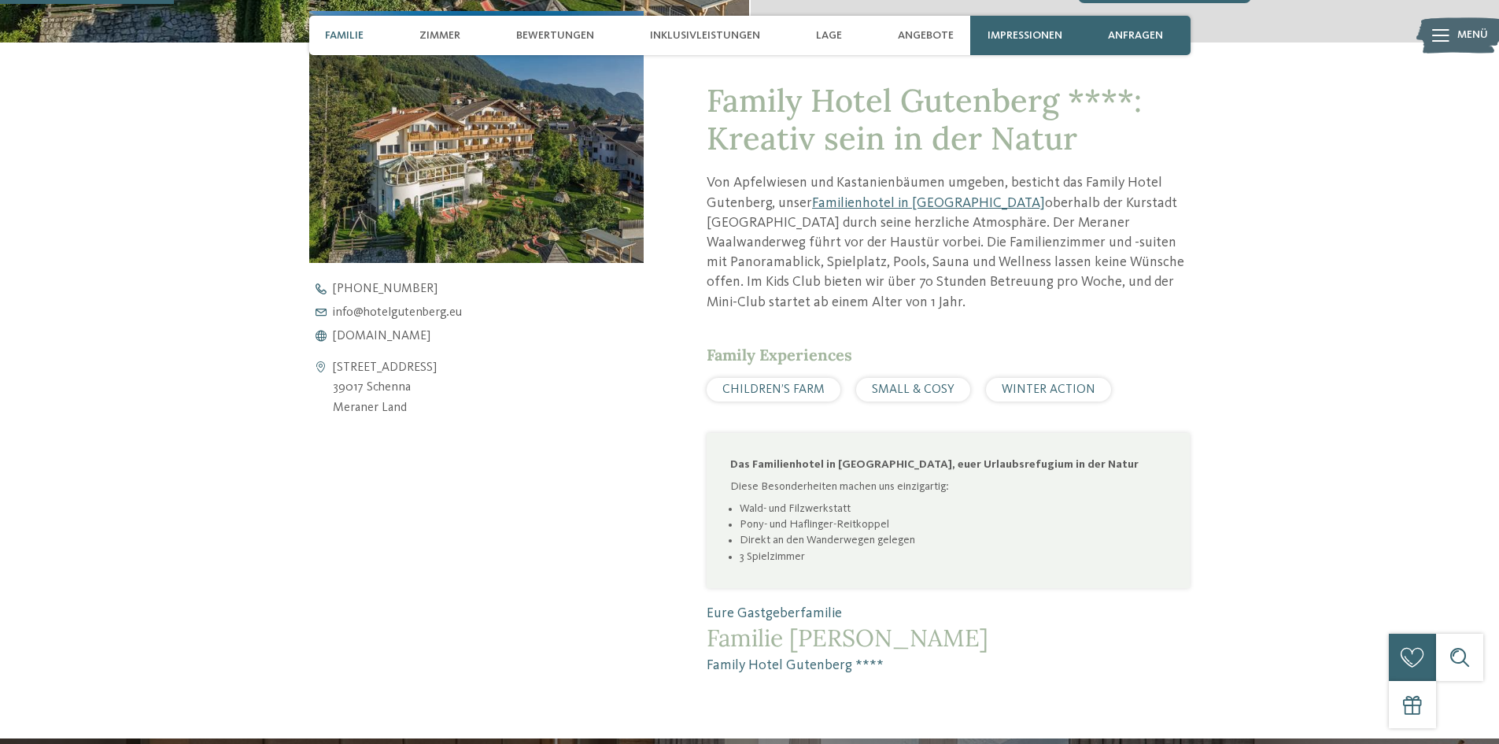
scroll to position [604, 0]
click at [417, 334] on span "www.hotelgutenberg.eu" at bounding box center [382, 335] width 98 height 13
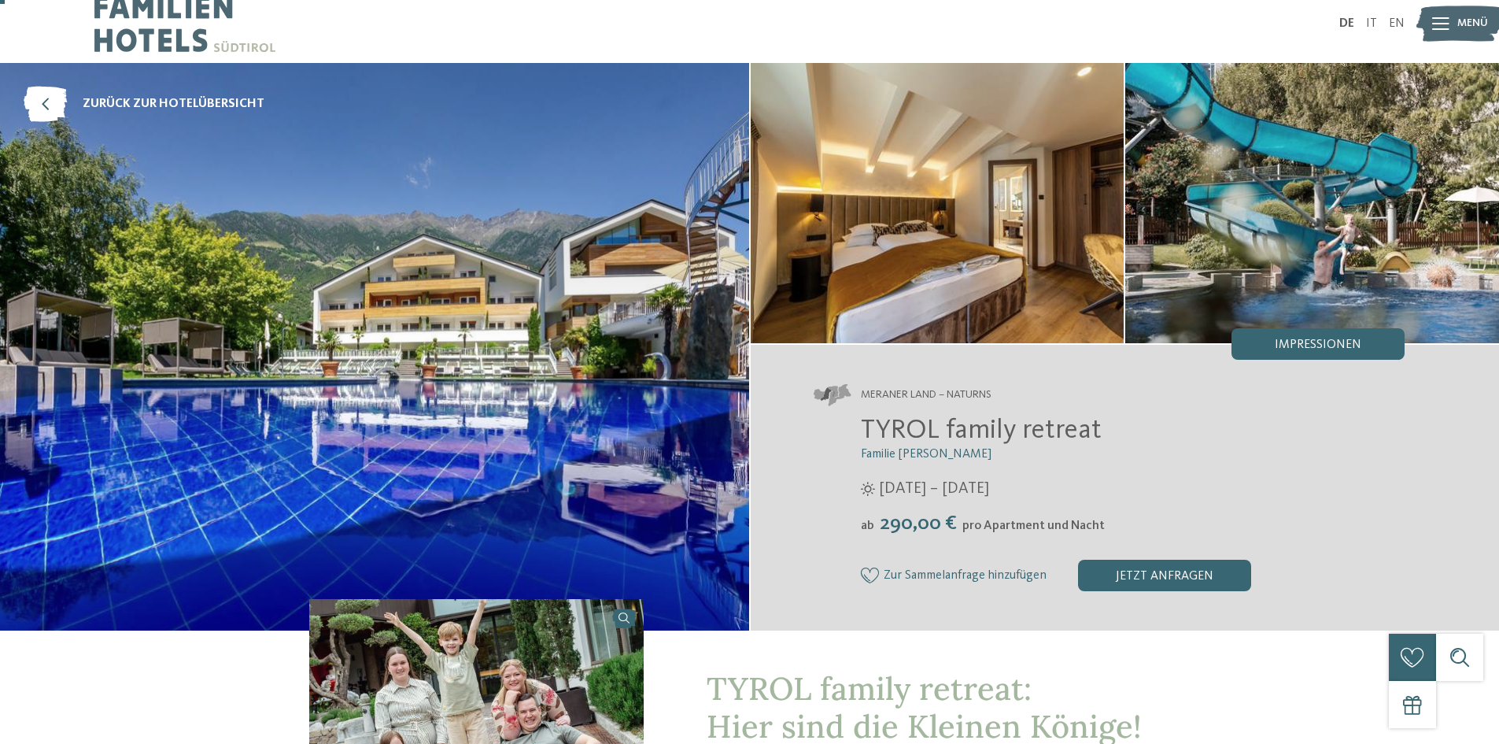
scroll to position [26, 0]
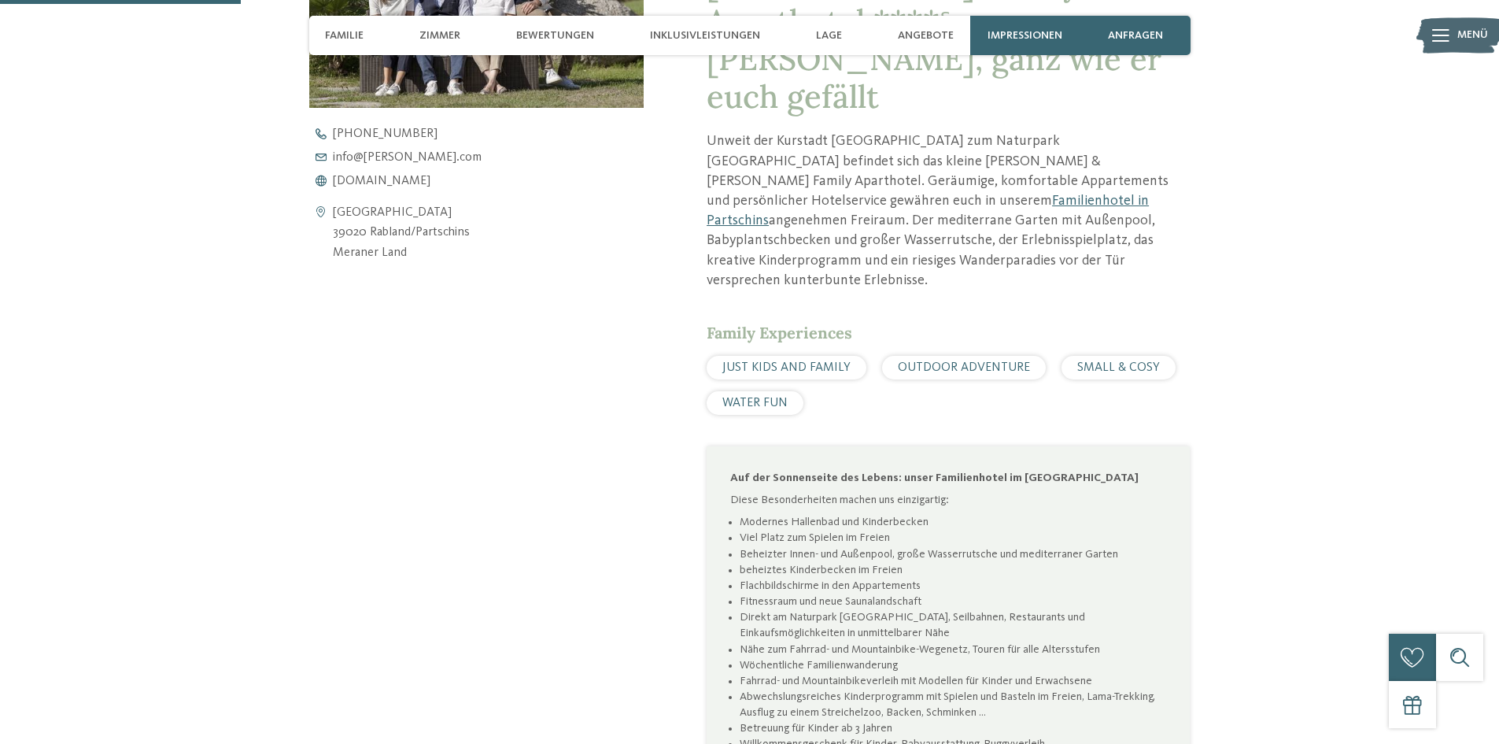
scroll to position [788, 0]
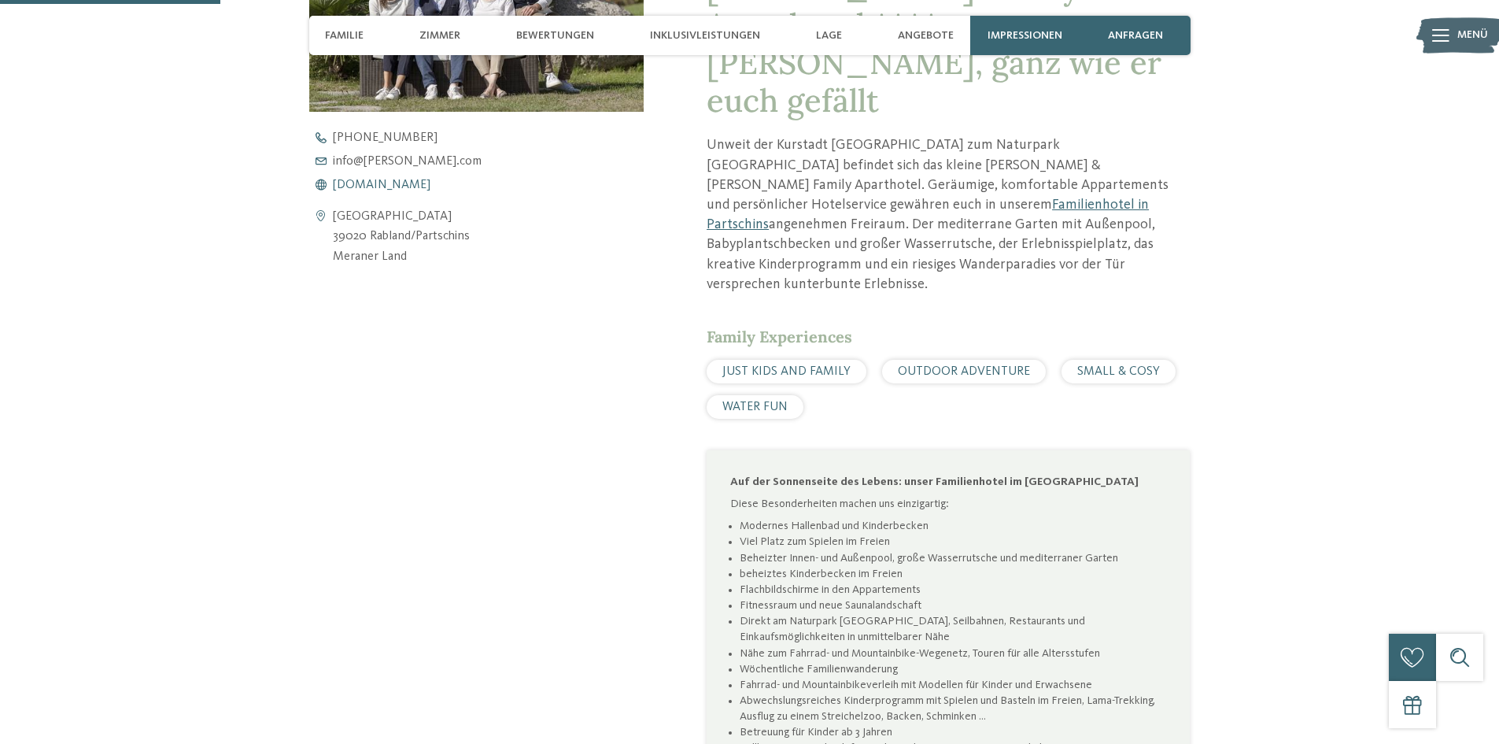
click at [422, 179] on span "[DOMAIN_NAME]" at bounding box center [382, 185] width 98 height 13
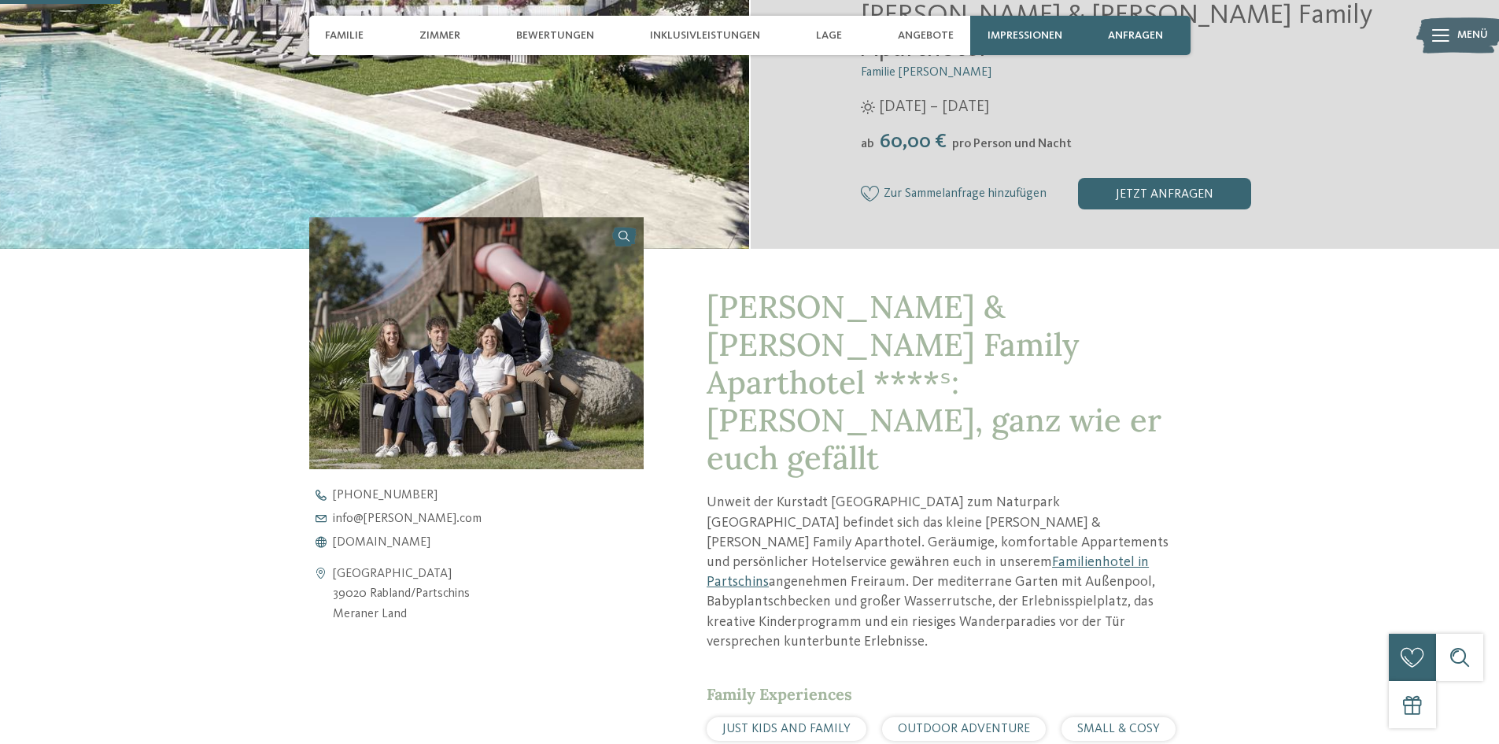
scroll to position [523, 0]
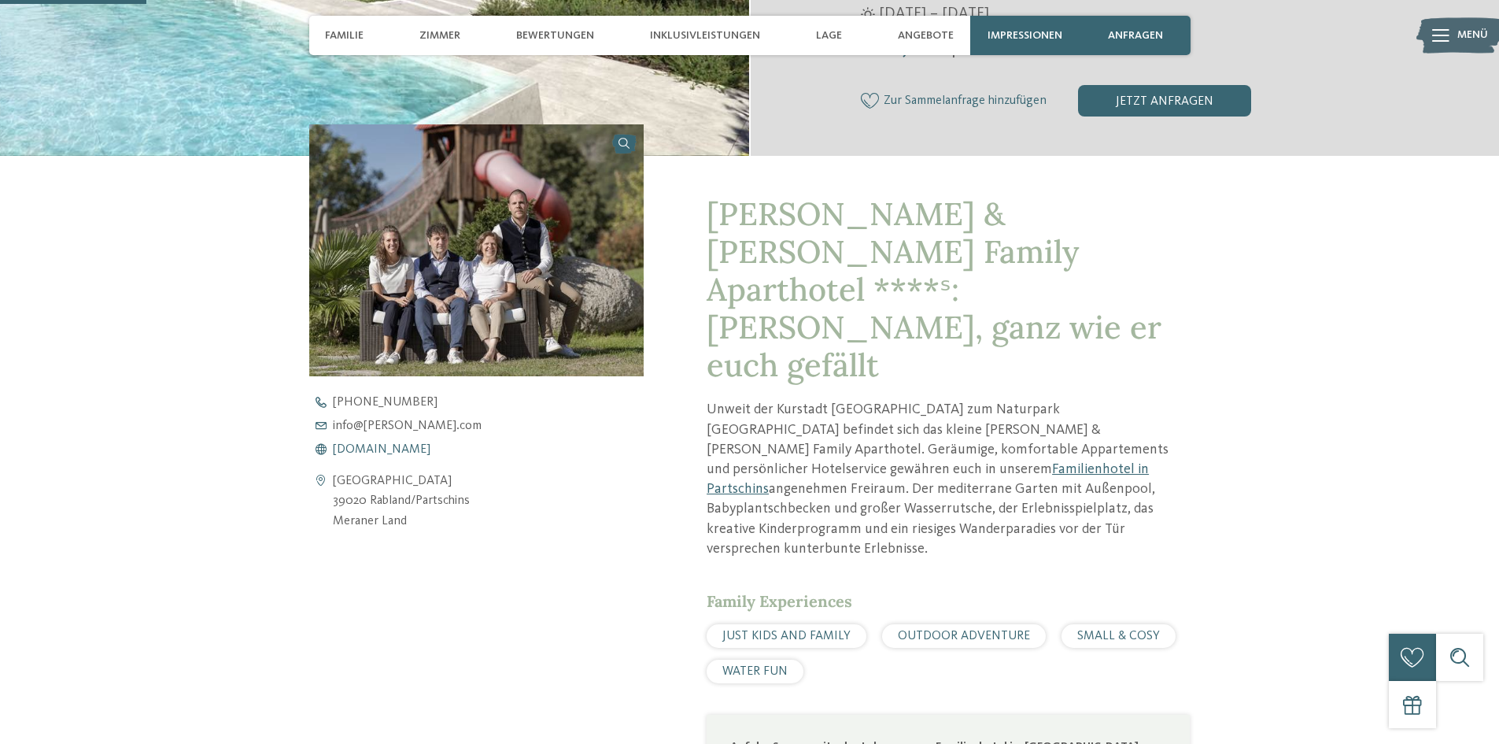
drag, startPoint x: 452, startPoint y: 425, endPoint x: 316, endPoint y: 416, distance: 137.2
click at [316, 416] on div "[GEOGRAPHIC_DATA] 39020 Rabland/Partschins [GEOGRAPHIC_DATA] [PHONE_NUMBER] inf…" at bounding box center [476, 464] width 335 height 136
